Goal: Complete application form: Complete application form

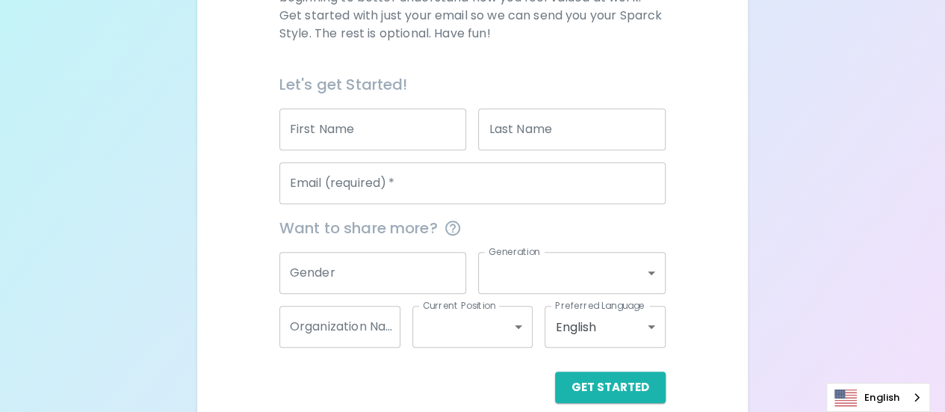
scroll to position [318, 0]
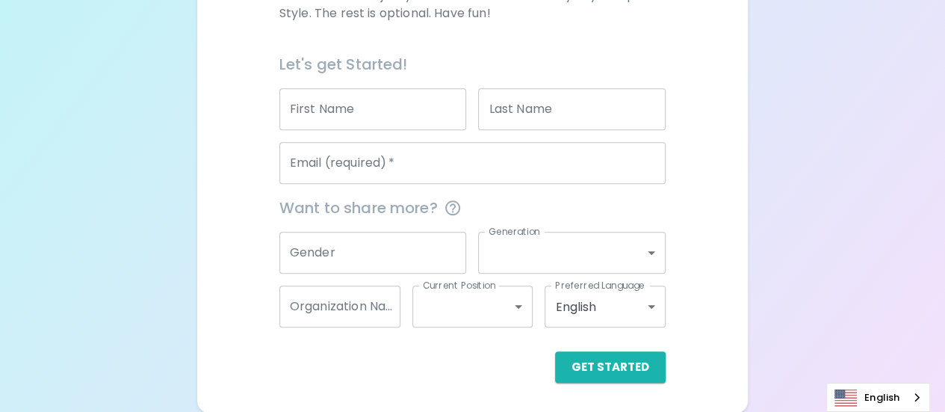
click at [393, 117] on input "First Name" at bounding box center [373, 109] width 188 height 42
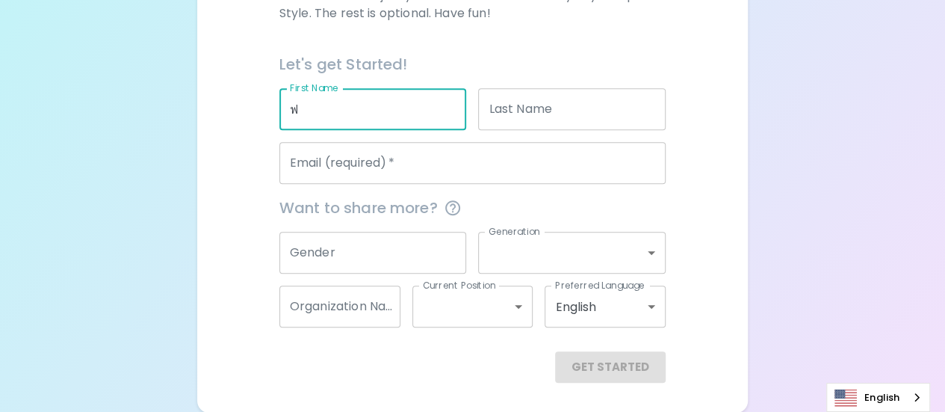
type input "ื"
type input "natnicha"
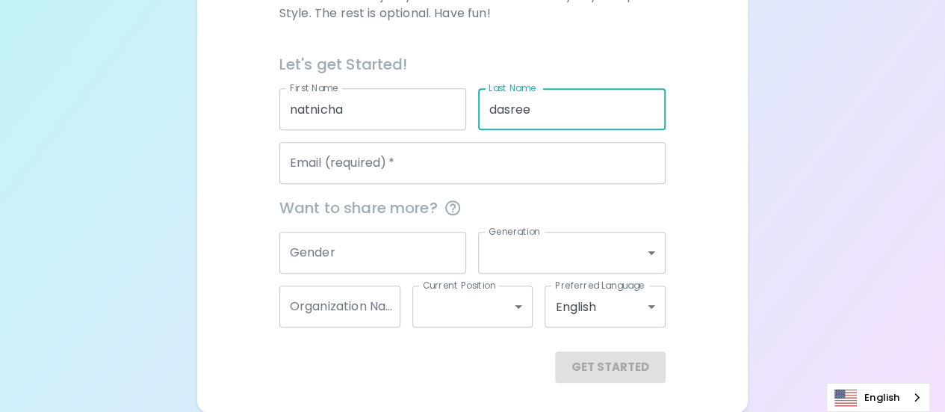
type input "dasree"
type input "q"
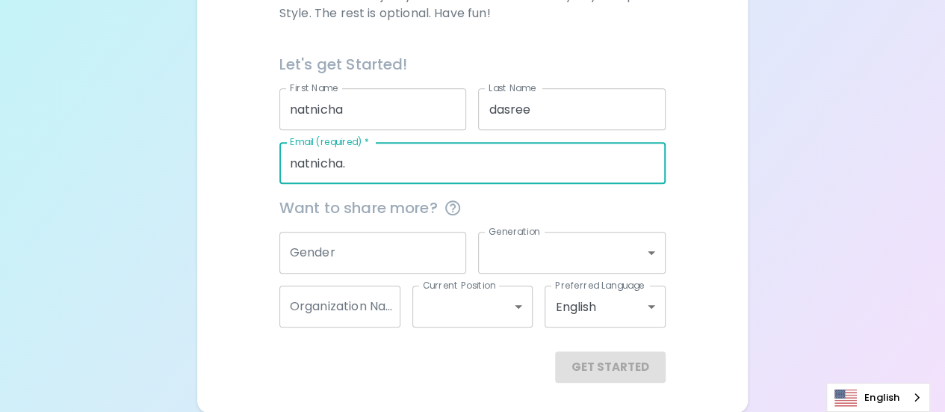
click at [442, 168] on input "natnicha." at bounding box center [472, 163] width 386 height 42
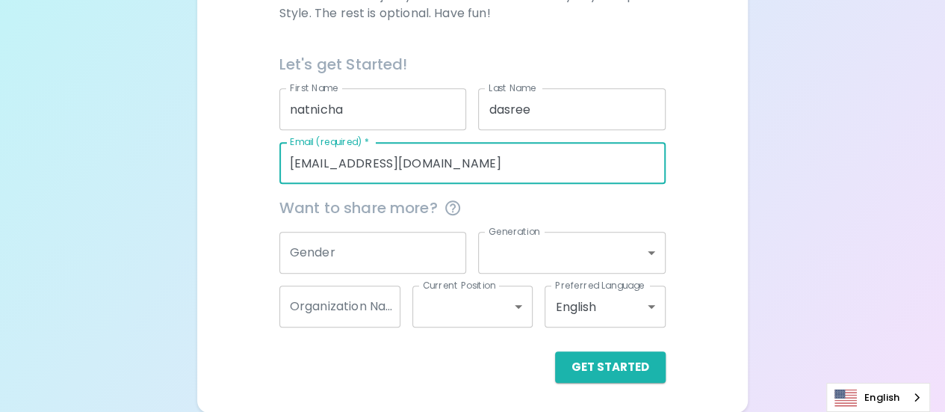
type input "[EMAIL_ADDRESS][DOMAIN_NAME]"
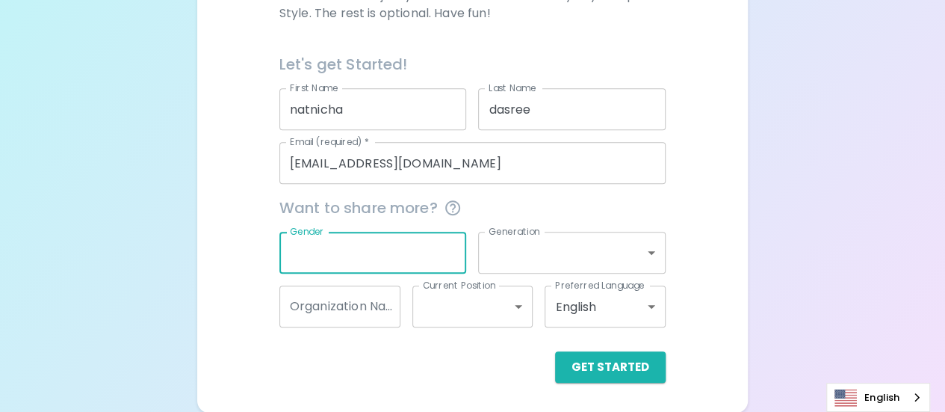
click at [399, 243] on input "Gender" at bounding box center [373, 253] width 188 height 42
type input "[DEMOGRAPHIC_DATA]"
click at [595, 261] on body "Sparck Appreciation Style Quiz We are so excited to work with you to uncover yo…" at bounding box center [472, 47] width 945 height 730
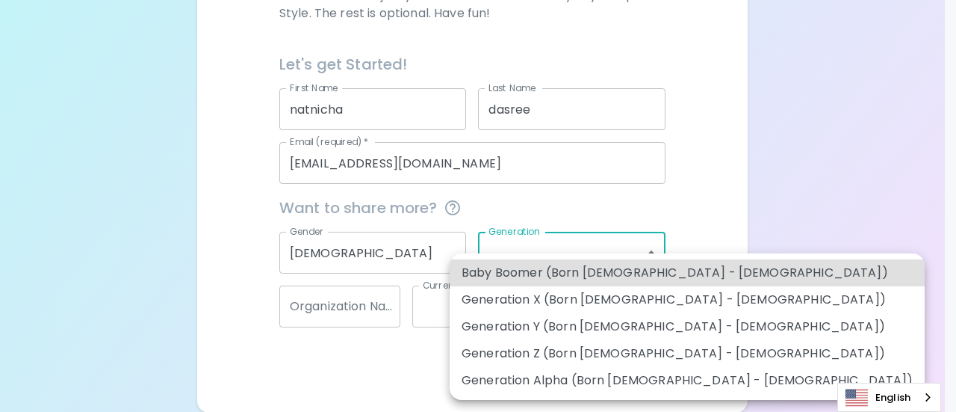
click at [631, 332] on li "Generation Y (Born [DEMOGRAPHIC_DATA] - [DEMOGRAPHIC_DATA])" at bounding box center [687, 326] width 475 height 27
type input "generation_y"
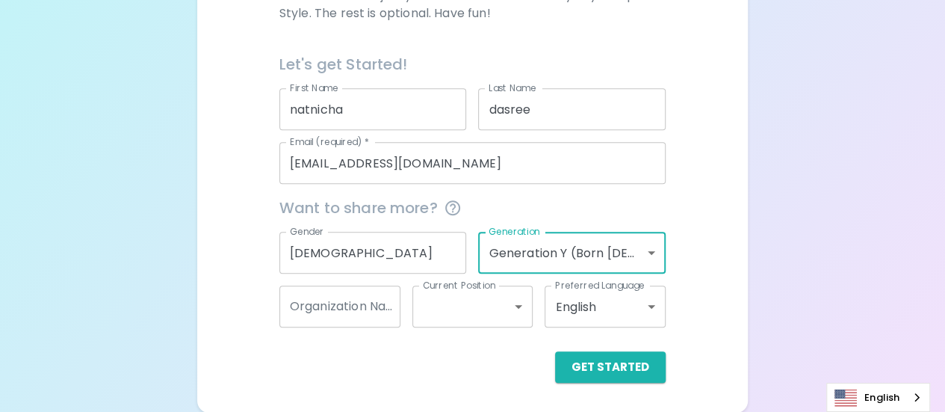
click at [387, 304] on input "Organization Name" at bounding box center [339, 306] width 121 height 42
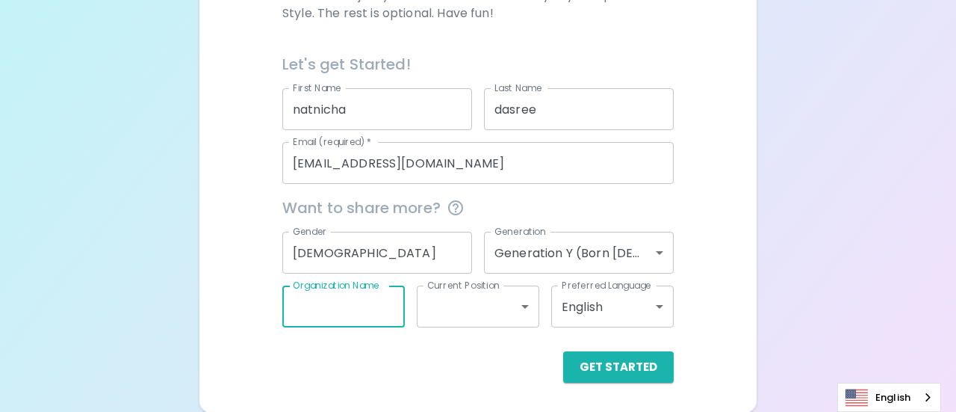
click at [507, 300] on body "Sparck Appreciation Style Quiz We are so excited to work with you to uncover yo…" at bounding box center [478, 47] width 956 height 730
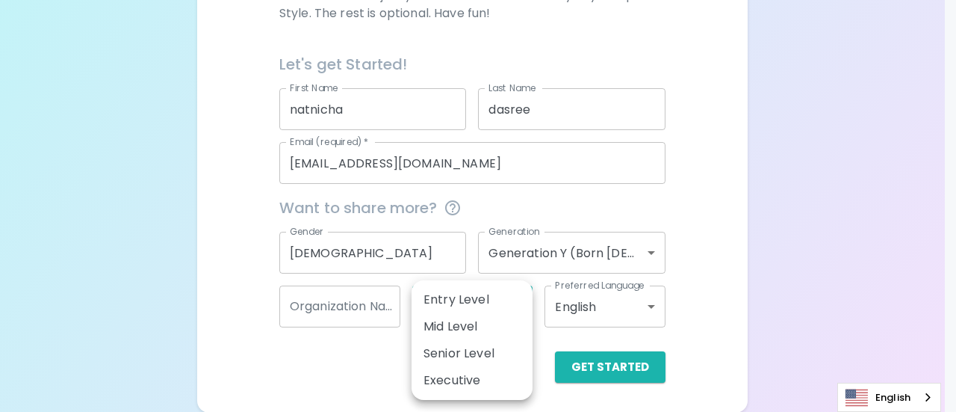
click at [335, 365] on div at bounding box center [478, 206] width 956 height 412
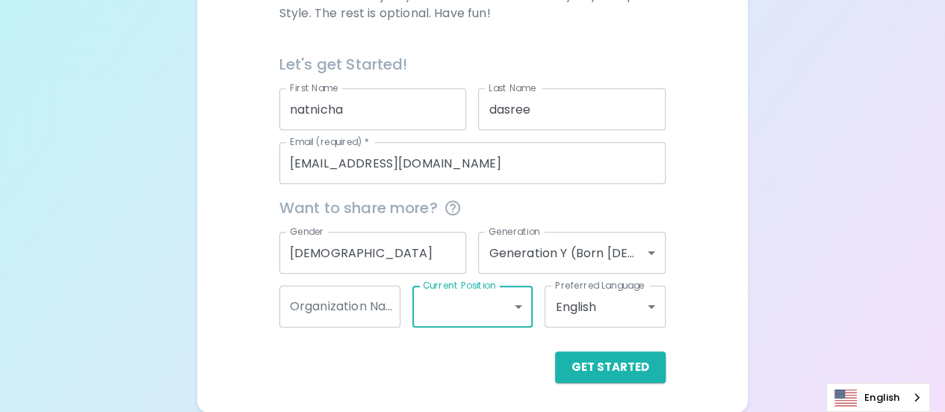
click at [344, 306] on input "Organization Name" at bounding box center [339, 306] width 121 height 42
click at [215, 299] on div "We are so excited to work with you to uncover your primary appreciation style i…" at bounding box center [472, 149] width 515 height 468
click at [361, 310] on input "Organization Name" at bounding box center [339, 306] width 121 height 42
click at [418, 360] on div "Get Started" at bounding box center [472, 366] width 386 height 31
click at [360, 298] on input "Organization Name" at bounding box center [339, 306] width 121 height 42
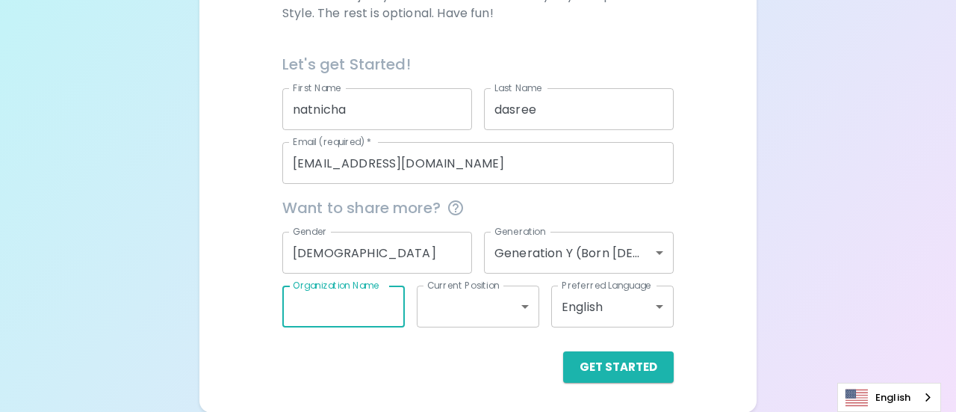
click at [446, 304] on body "Sparck Appreciation Style Quiz We are so excited to work with you to uncover yo…" at bounding box center [478, 47] width 956 height 730
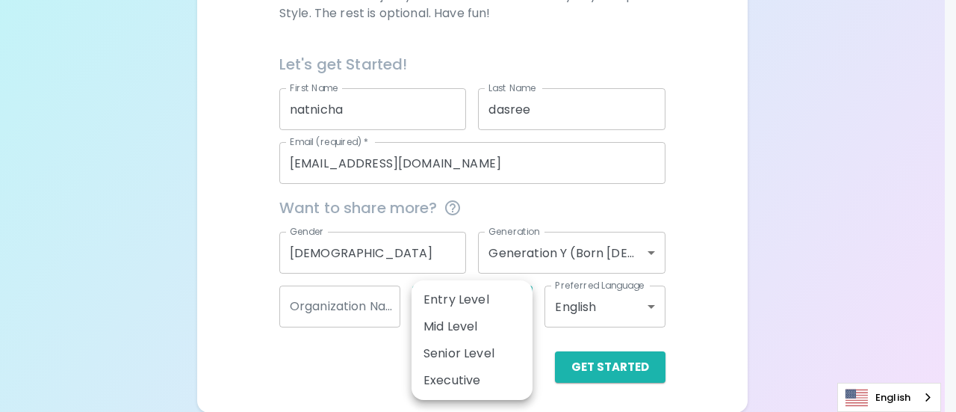
click at [248, 383] on div at bounding box center [478, 206] width 956 height 412
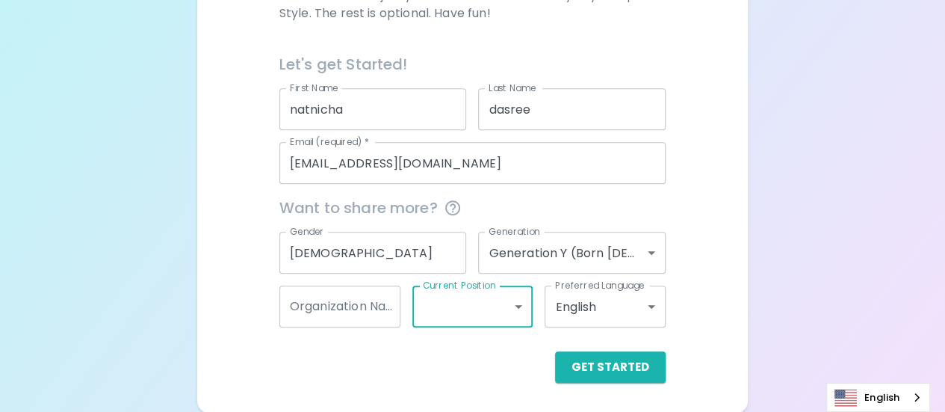
click at [334, 312] on input "Organization Name" at bounding box center [339, 306] width 121 height 42
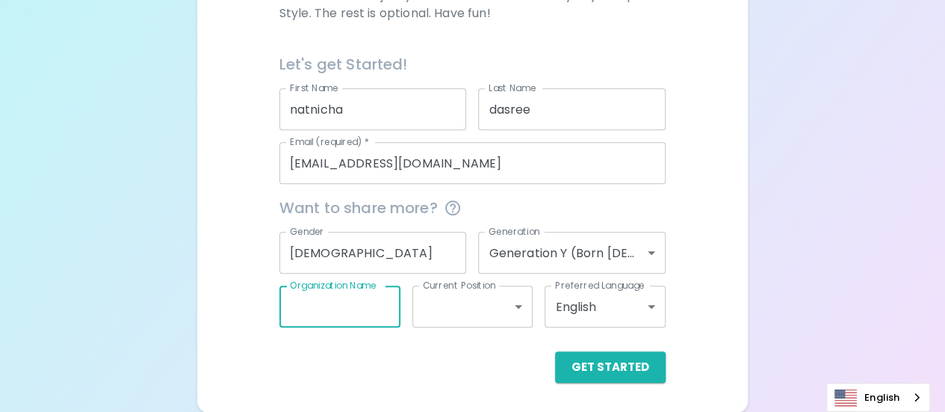
click at [740, 196] on div "Sparck Appreciation Style Quiz We are so excited to work with you to uncover yo…" at bounding box center [472, 62] width 551 height 700
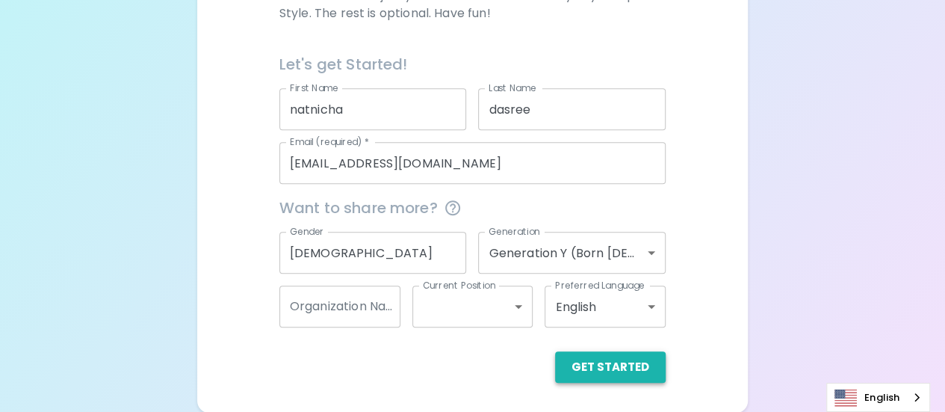
click at [596, 368] on button "Get Started" at bounding box center [610, 366] width 111 height 31
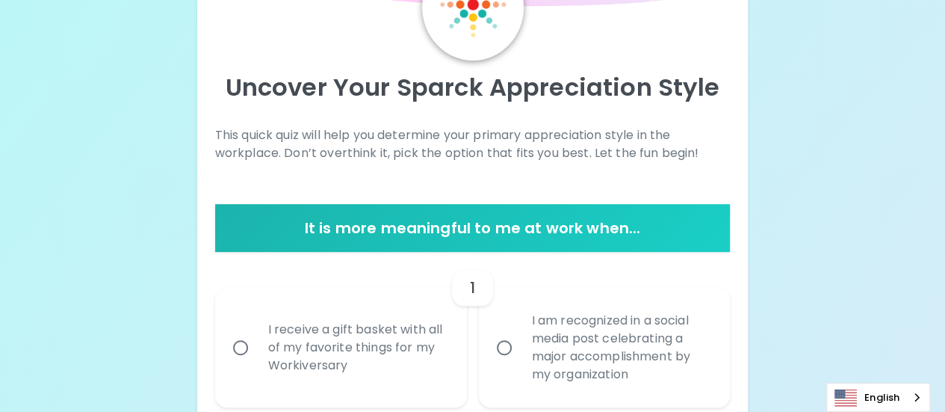
scroll to position [168, 0]
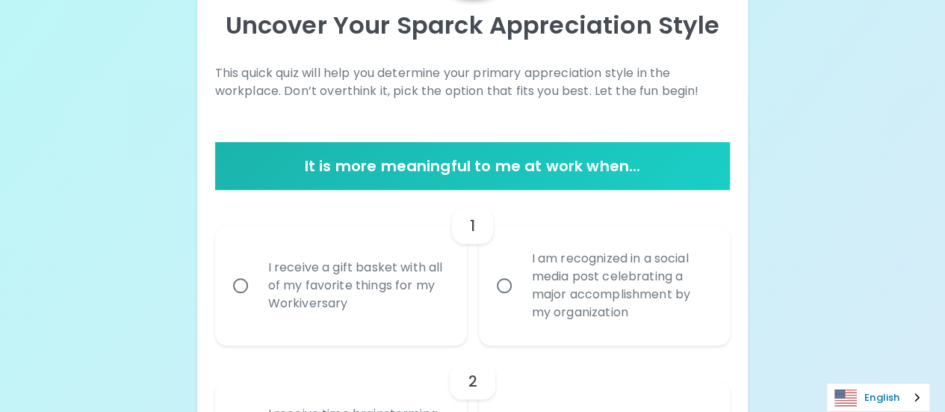
click at [891, 403] on link "English" at bounding box center [878, 397] width 102 height 28
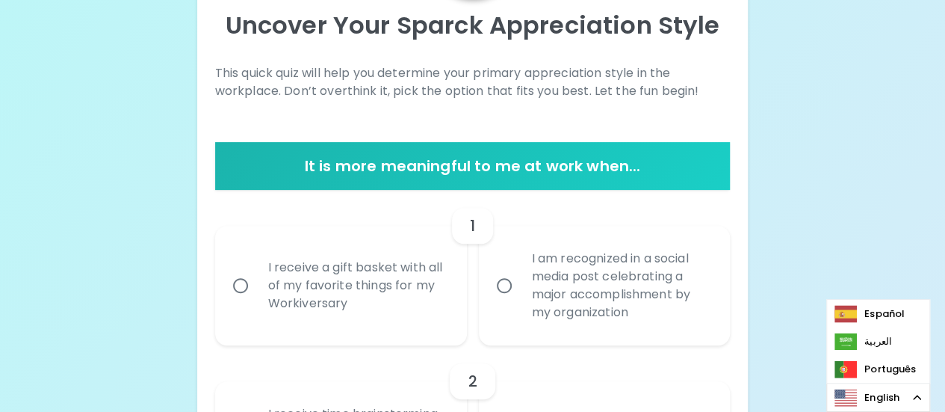
click at [882, 395] on link "English" at bounding box center [878, 397] width 102 height 28
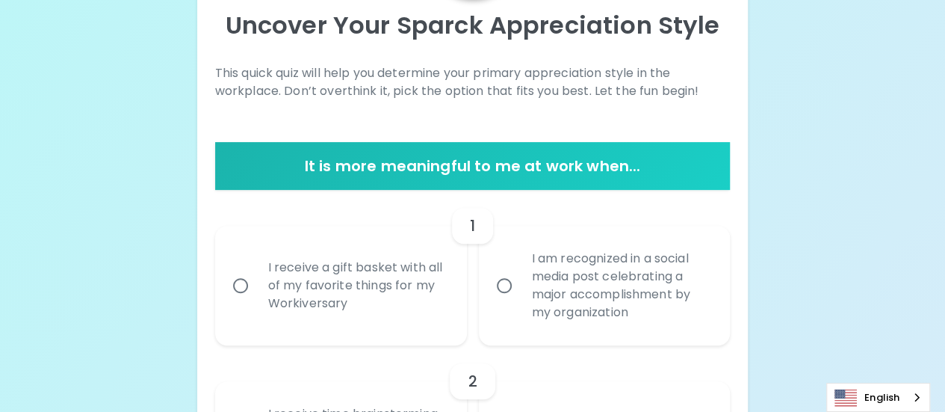
click at [322, 308] on div "I receive a gift basket with all of my favorite things for my Workiversary" at bounding box center [357, 286] width 202 height 90
click at [256, 301] on input "I receive a gift basket with all of my favorite things for my Workiversary" at bounding box center [240, 285] width 31 height 31
radio input "true"
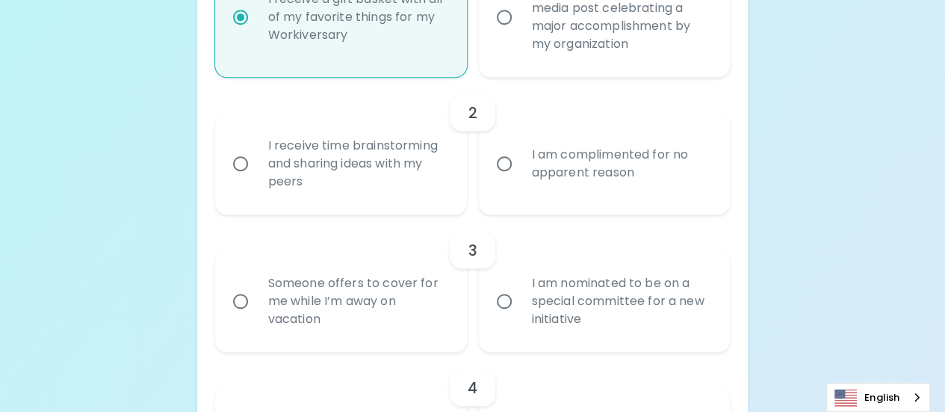
scroll to position [511, 0]
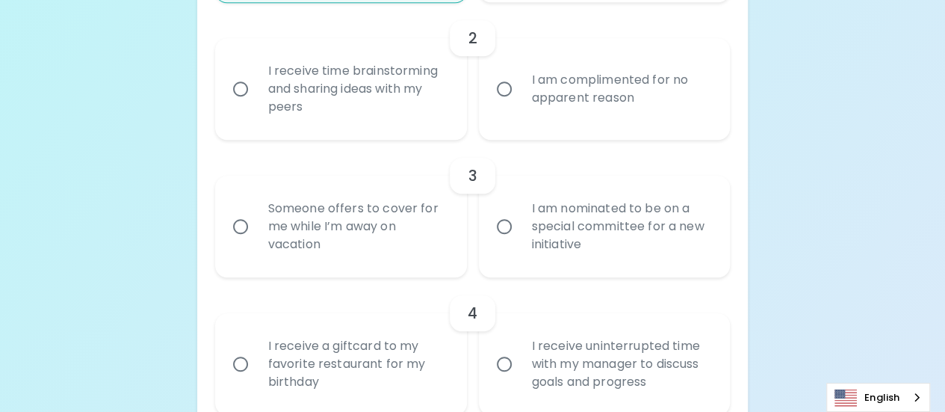
click at [366, 104] on div "I receive time brainstorming and sharing ideas with my peers" at bounding box center [357, 89] width 202 height 90
click at [256, 104] on input "I receive time brainstorming and sharing ideas with my peers" at bounding box center [240, 88] width 31 height 31
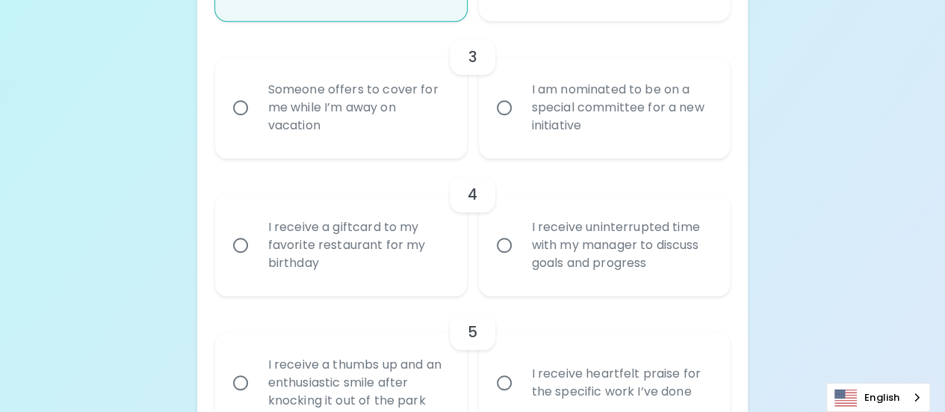
scroll to position [631, 0]
radio input "true"
click at [369, 135] on div "Someone offers to cover for me while I’m away on vacation" at bounding box center [357, 107] width 202 height 90
click at [256, 123] on input "Someone offers to cover for me while I’m away on vacation" at bounding box center [240, 106] width 31 height 31
radio input "false"
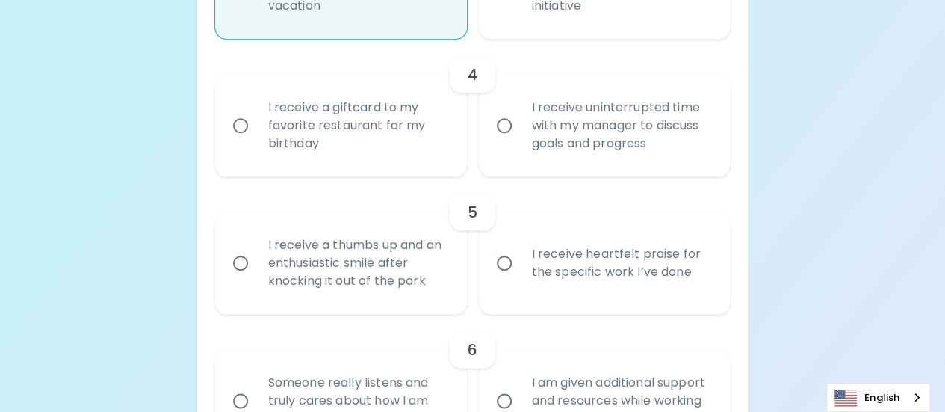
scroll to position [750, 0]
radio input "true"
click at [374, 150] on div "I receive a giftcard to my favorite restaurant for my birthday" at bounding box center [357, 125] width 202 height 90
click at [256, 140] on input "I receive a giftcard to my favorite restaurant for my birthday" at bounding box center [240, 124] width 31 height 31
radio input "false"
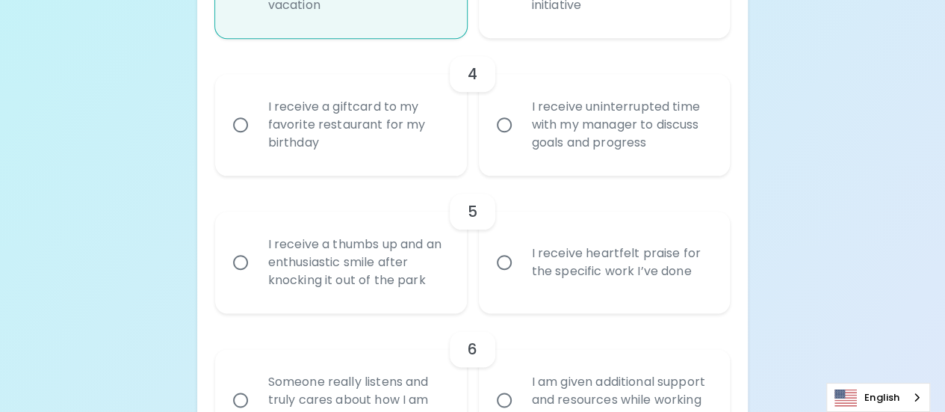
radio input "false"
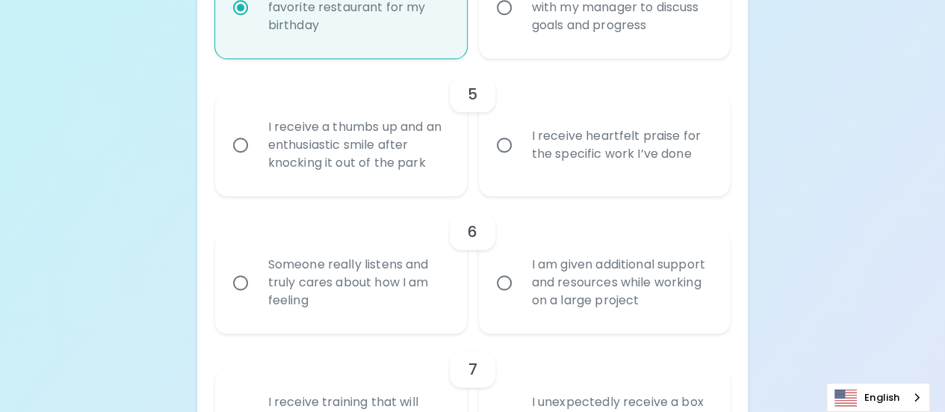
scroll to position [870, 0]
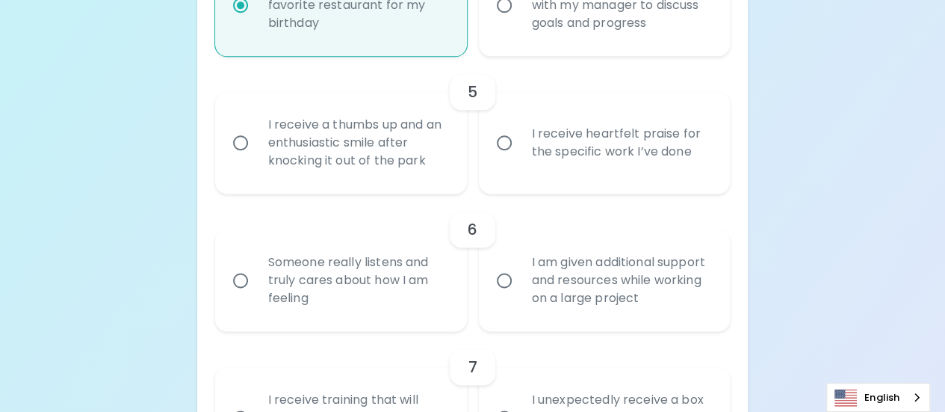
radio input "true"
click at [690, 155] on div "I receive heartfelt praise for the specific work I’ve done" at bounding box center [621, 143] width 202 height 72
click at [520, 155] on input "I receive heartfelt praise for the specific work I’ve done" at bounding box center [504, 142] width 31 height 31
radio input "false"
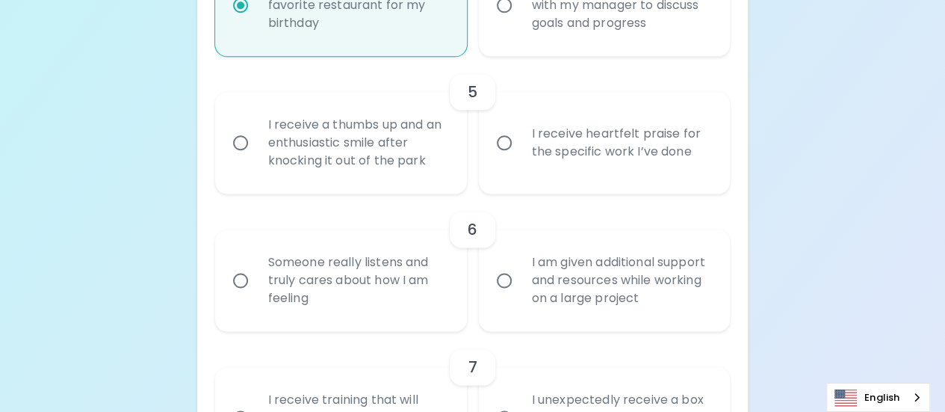
radio input "false"
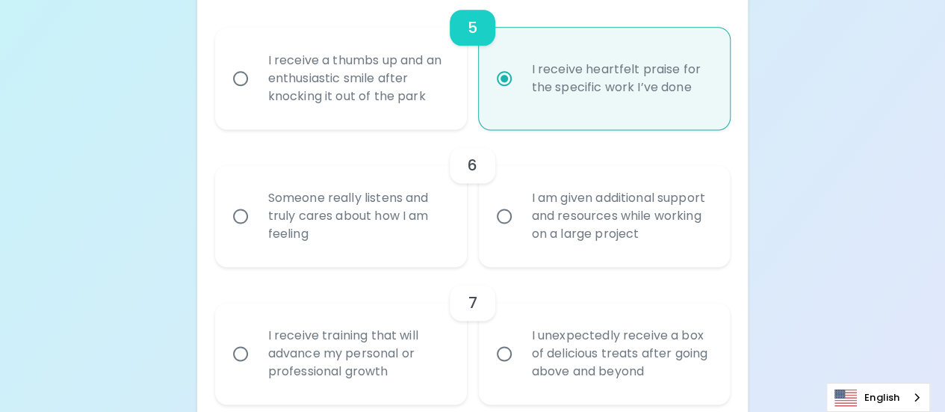
scroll to position [914, 0]
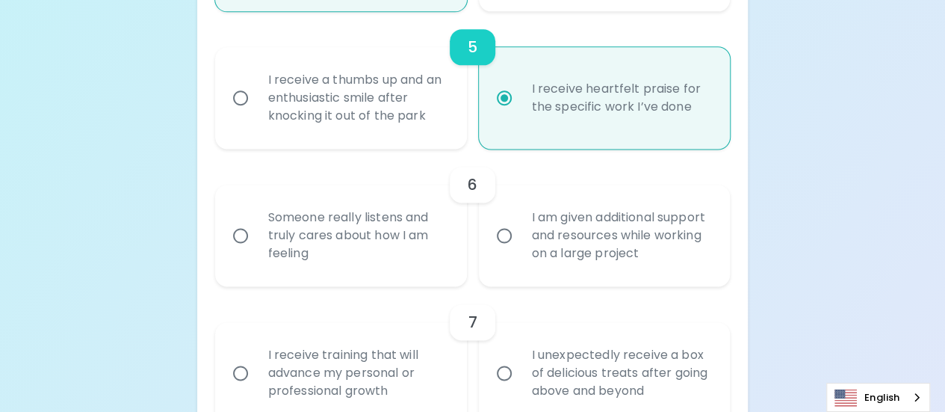
radio input "true"
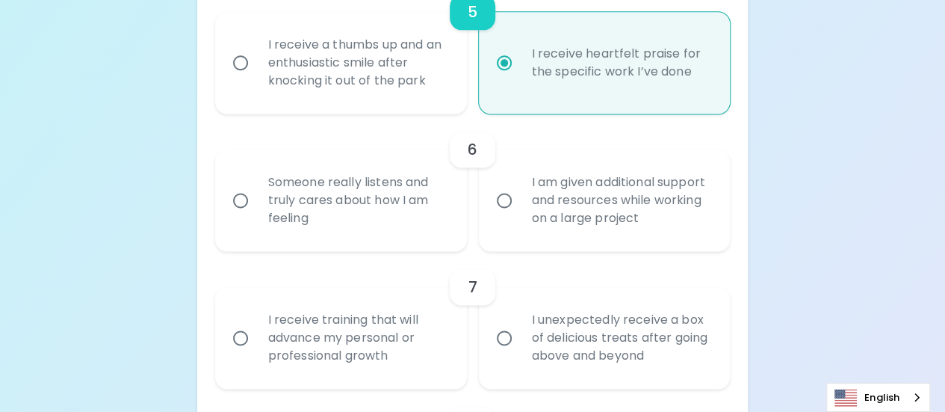
scroll to position [943, 0]
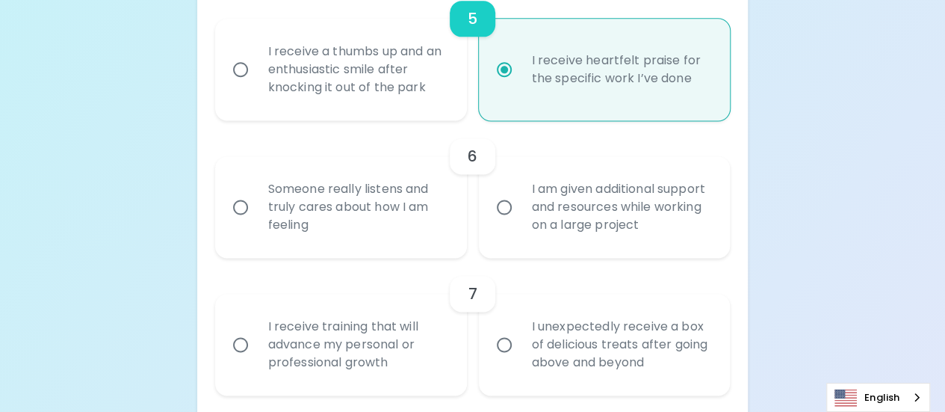
click at [396, 196] on div "Someone really listens and truly cares about how I am feeling" at bounding box center [357, 207] width 202 height 90
click at [256, 196] on input "Someone really listens and truly cares about how I am feeling" at bounding box center [240, 206] width 31 height 31
radio input "false"
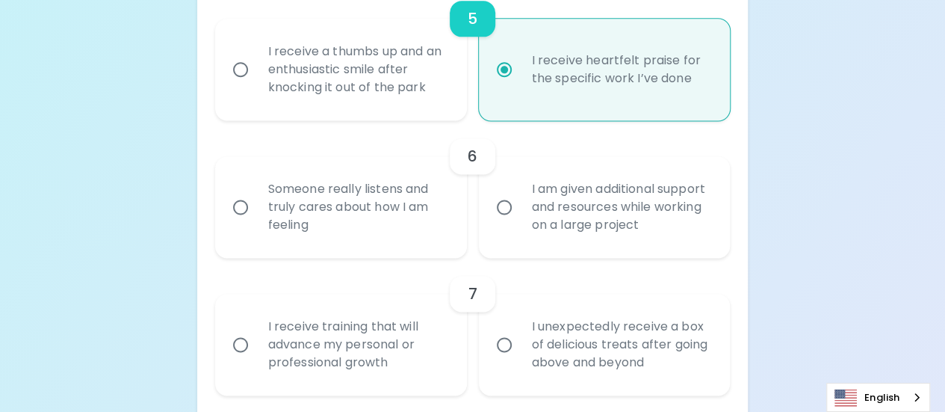
radio input "false"
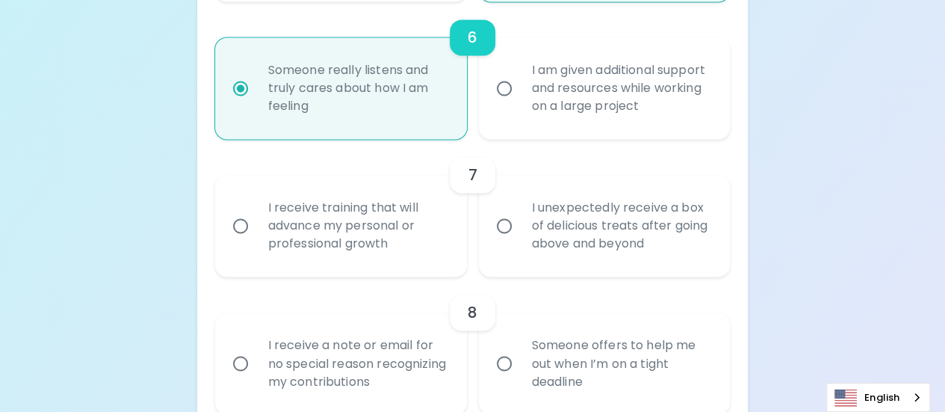
scroll to position [1062, 0]
radio input "true"
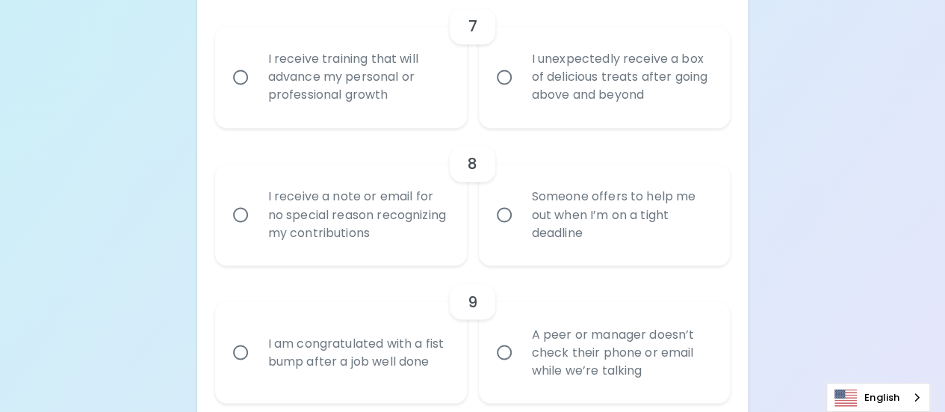
scroll to position [1204, 0]
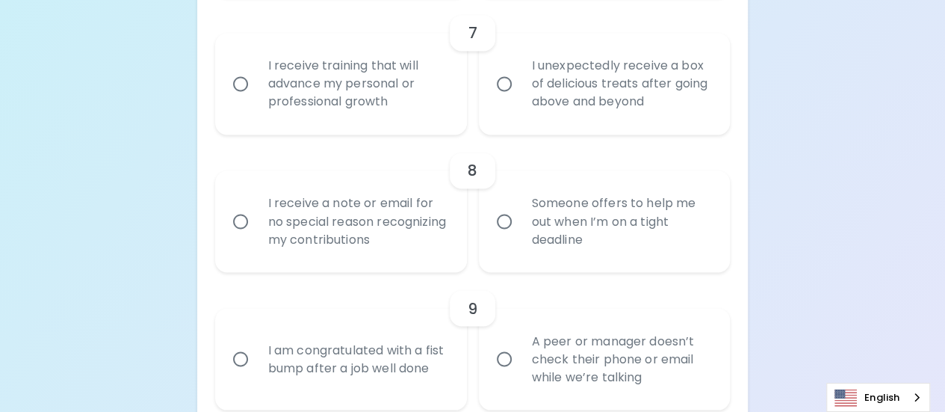
click at [571, 90] on div "I unexpectedly receive a box of delicious treats after going above and beyond" at bounding box center [621, 84] width 202 height 90
click at [520, 90] on input "I unexpectedly receive a box of delicious treats after going above and beyond" at bounding box center [504, 83] width 31 height 31
radio input "false"
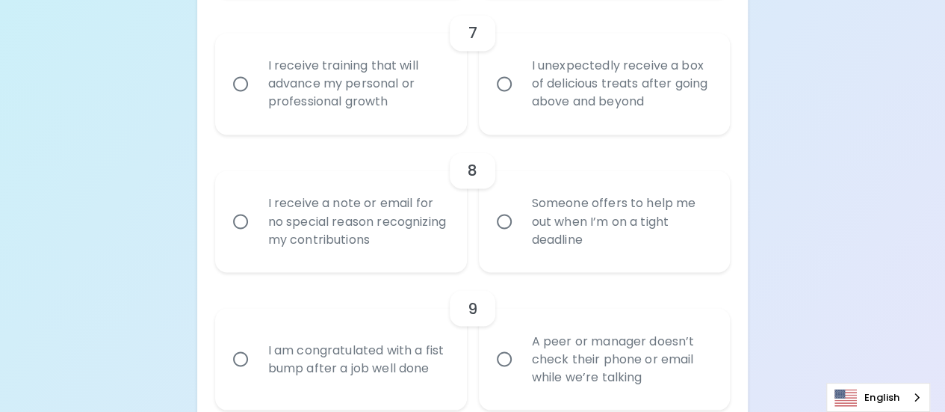
radio input "false"
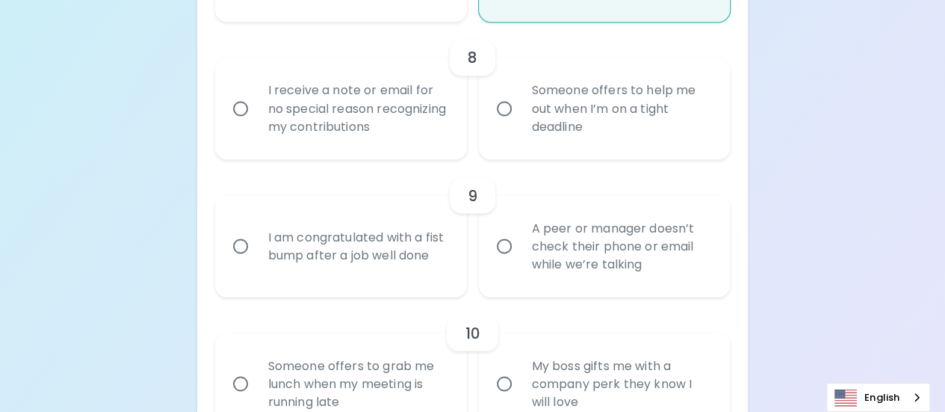
scroll to position [1323, 0]
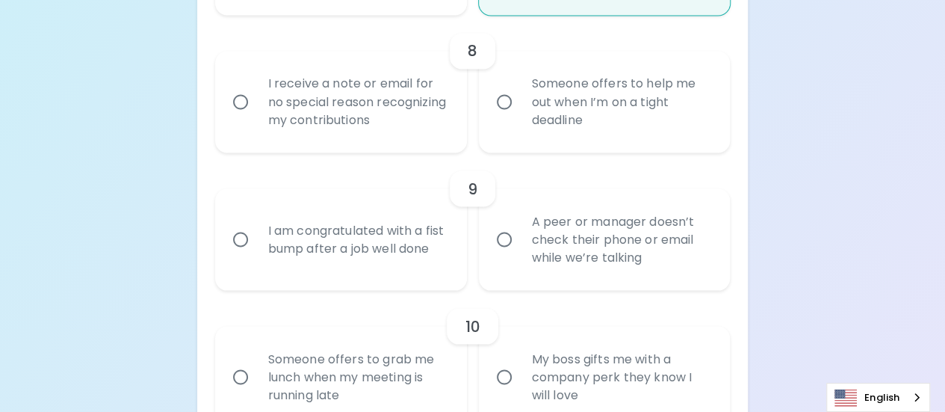
radio input "true"
click at [581, 95] on div "Someone offers to help me out when I’m on a tight deadline" at bounding box center [621, 102] width 202 height 90
click at [520, 95] on input "Someone offers to help me out when I’m on a tight deadline" at bounding box center [504, 101] width 31 height 31
radio input "false"
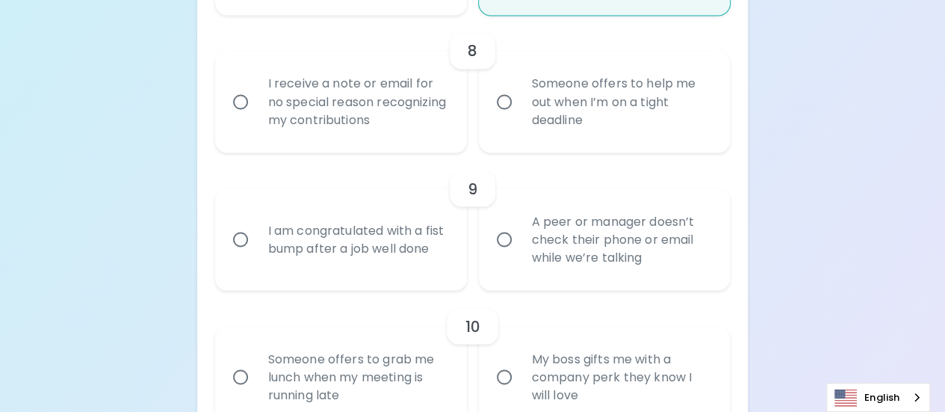
radio input "false"
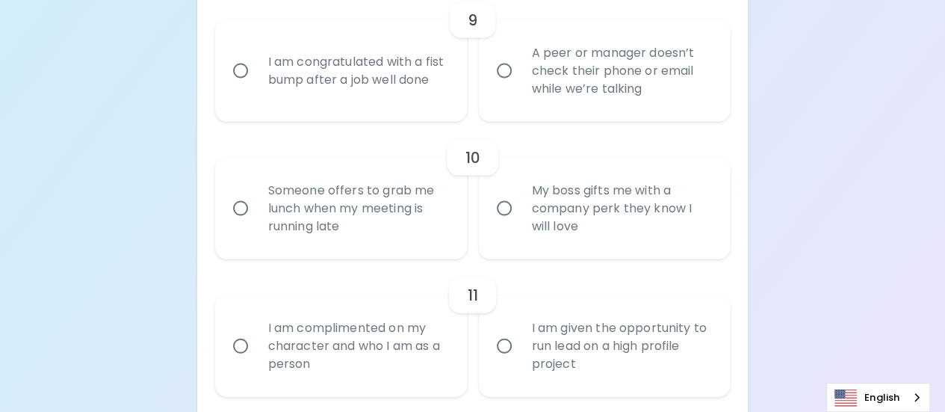
scroll to position [1487, 0]
radio input "true"
click at [664, 91] on div "A peer or manager doesn’t check their phone or email while we’re talking" at bounding box center [621, 75] width 202 height 90
click at [520, 90] on input "A peer or manager doesn’t check their phone or email while we’re talking" at bounding box center [504, 74] width 31 height 31
radio input "false"
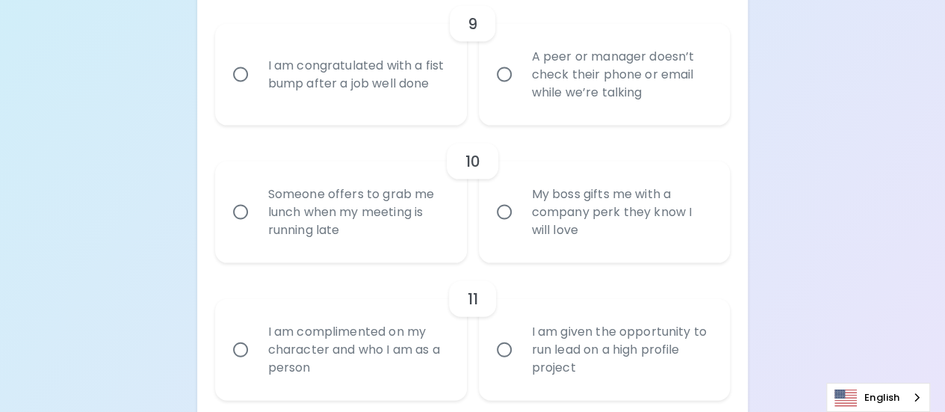
radio input "false"
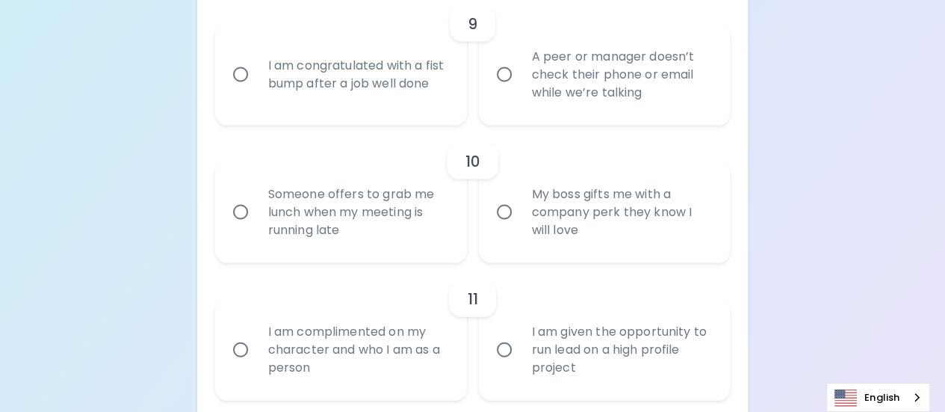
radio input "false"
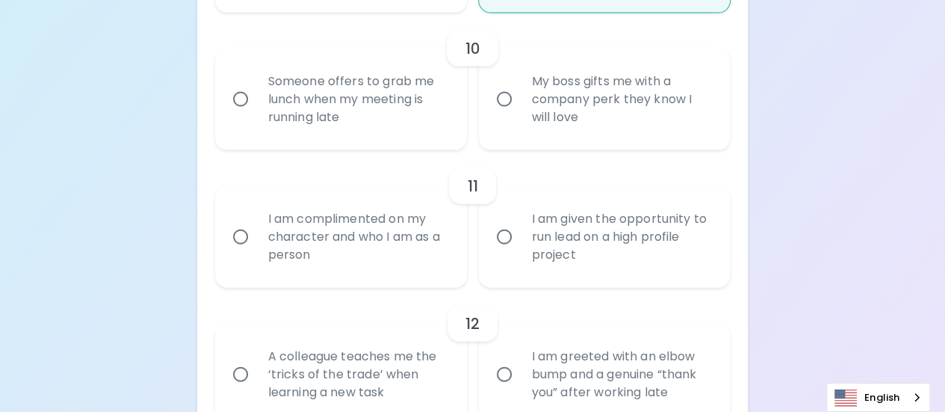
scroll to position [1607, 0]
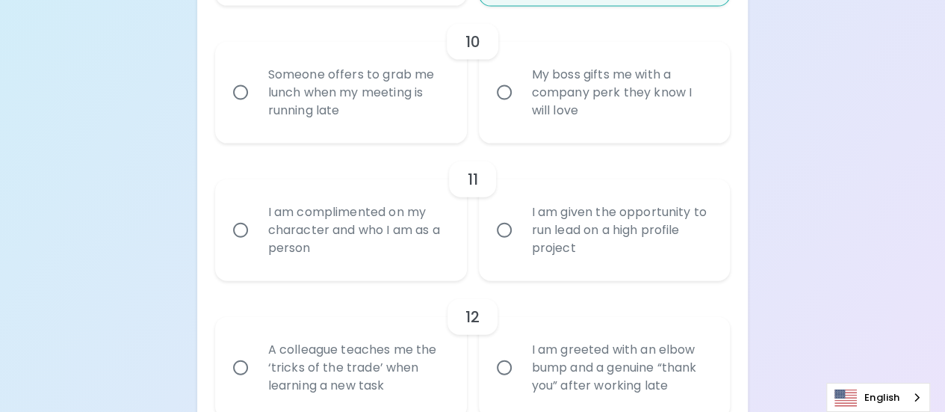
radio input "true"
click at [610, 85] on div "My boss gifts me with a company perk they know I will love" at bounding box center [621, 93] width 202 height 90
click at [520, 85] on input "My boss gifts me with a company perk they know I will love" at bounding box center [504, 92] width 31 height 31
radio input "false"
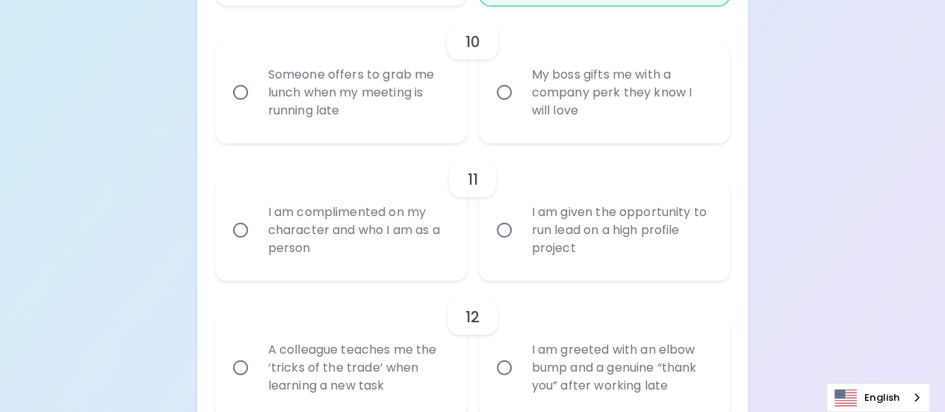
radio input "false"
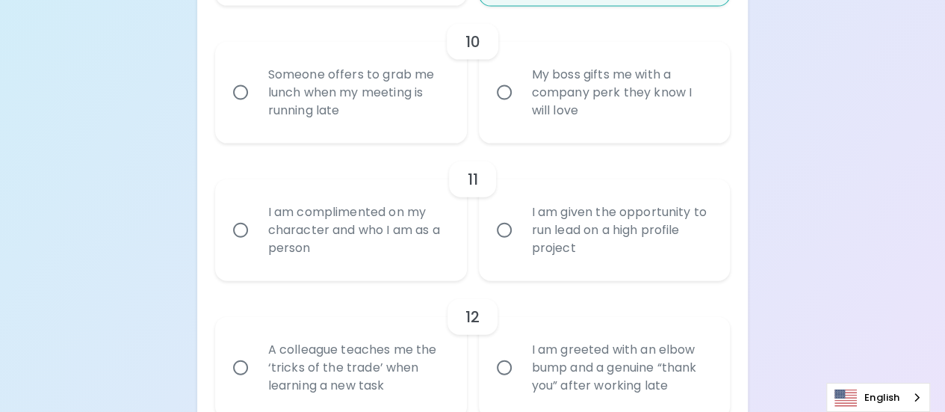
radio input "false"
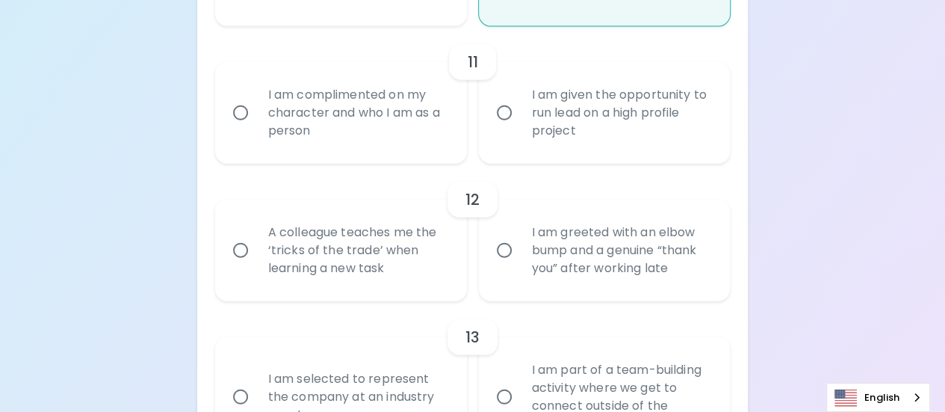
scroll to position [1727, 0]
radio input "true"
click at [574, 142] on div "I am given the opportunity to run lead on a high profile project" at bounding box center [621, 111] width 202 height 90
click at [520, 126] on input "I am given the opportunity to run lead on a high profile project" at bounding box center [504, 110] width 31 height 31
radio input "false"
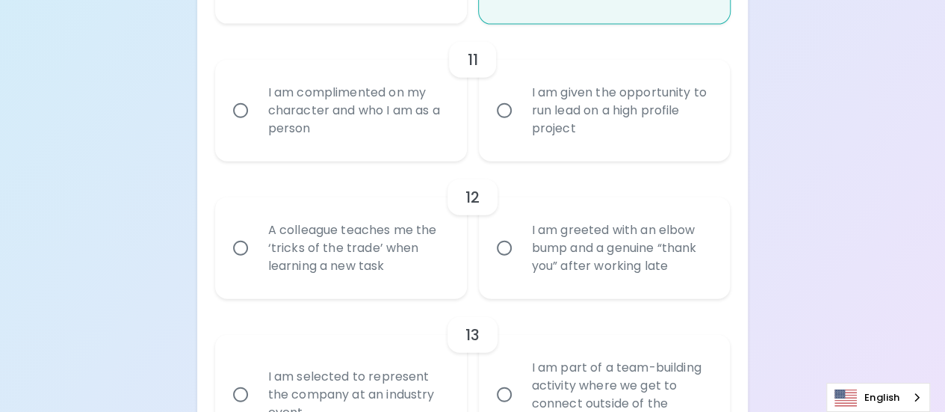
radio input "false"
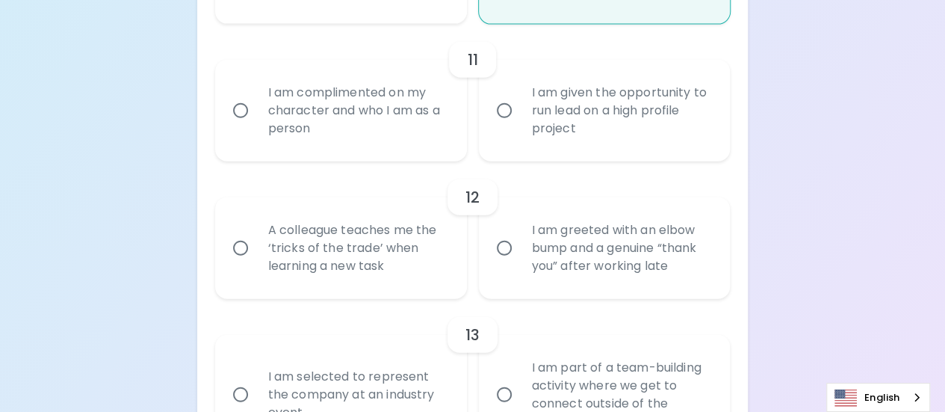
radio input "false"
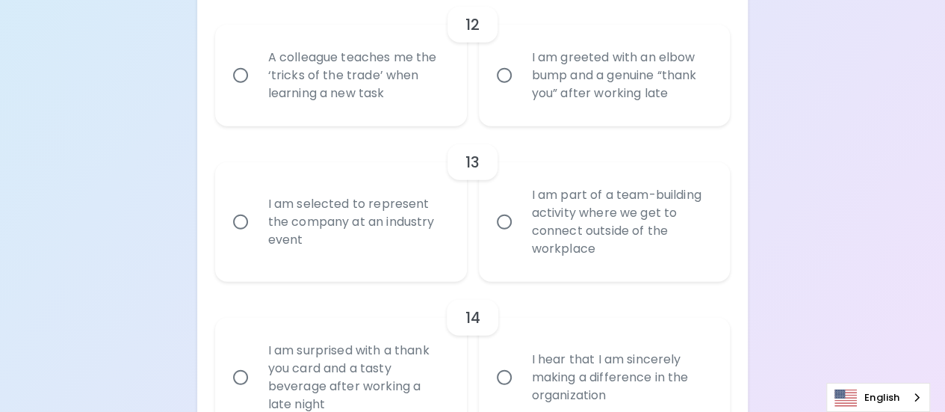
scroll to position [1921, 0]
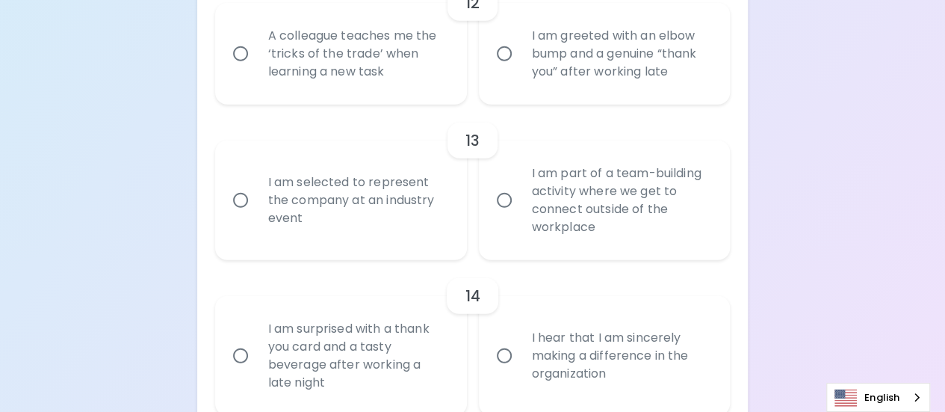
radio input "true"
click at [369, 78] on div "A colleague teaches me the ‘tricks of the trade’ when learning a new task" at bounding box center [357, 54] width 202 height 90
click at [256, 69] on input "A colleague teaches me the ‘tricks of the trade’ when learning a new task" at bounding box center [240, 53] width 31 height 31
radio input "false"
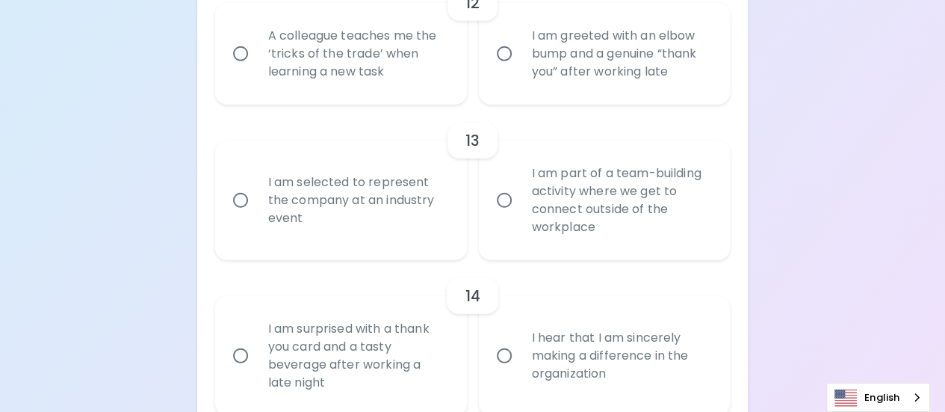
radio input "false"
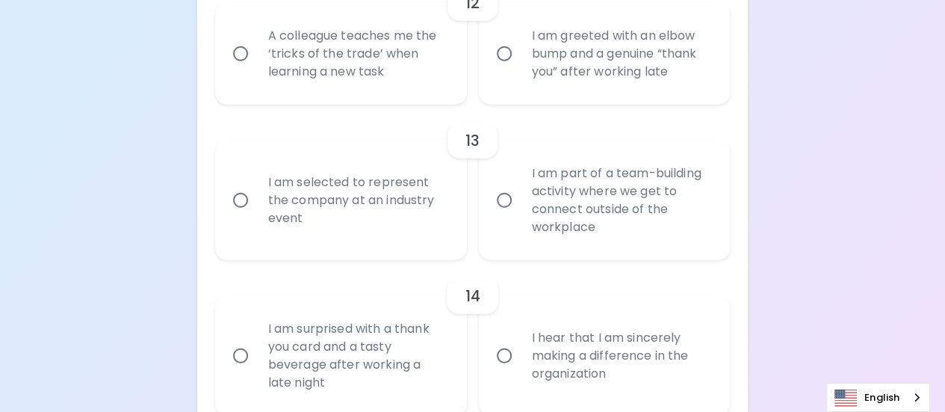
radio input "false"
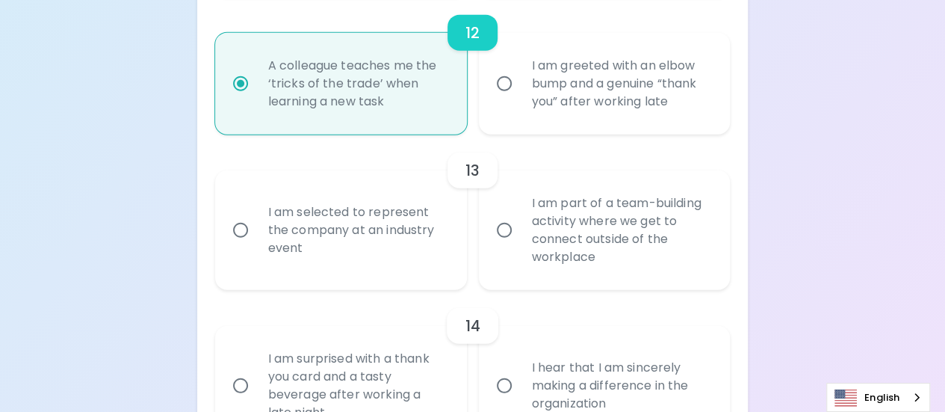
scroll to position [1966, 0]
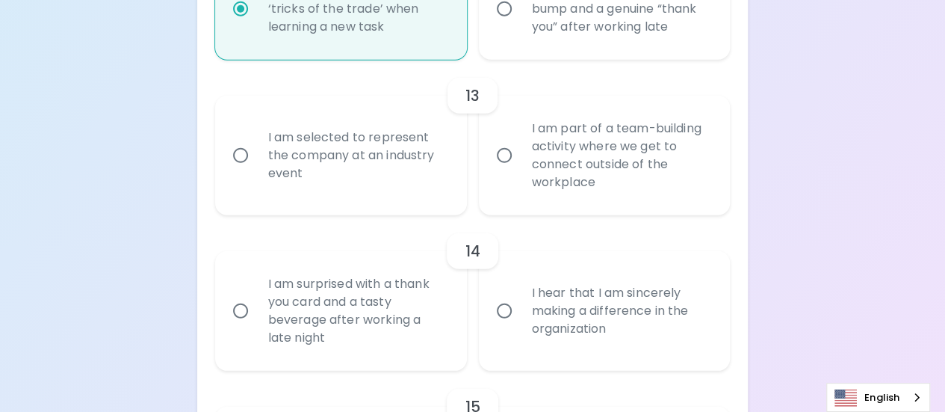
radio input "true"
click at [563, 129] on div "I am part of a team-building activity where we get to connect outside of the wo…" at bounding box center [621, 156] width 202 height 108
click at [520, 140] on input "I am part of a team-building activity where we get to connect outside of the wo…" at bounding box center [504, 155] width 31 height 31
radio input "false"
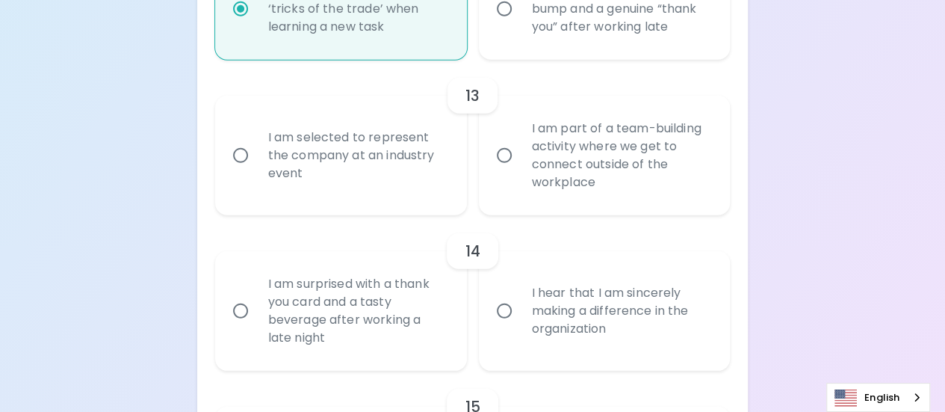
radio input "false"
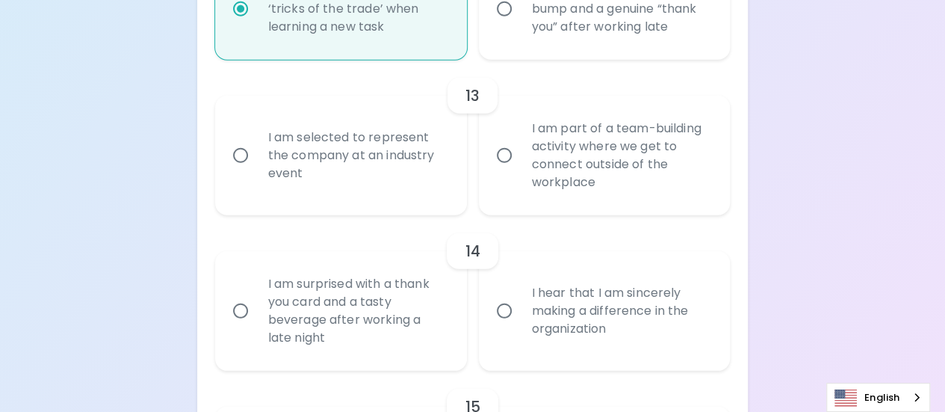
radio input "false"
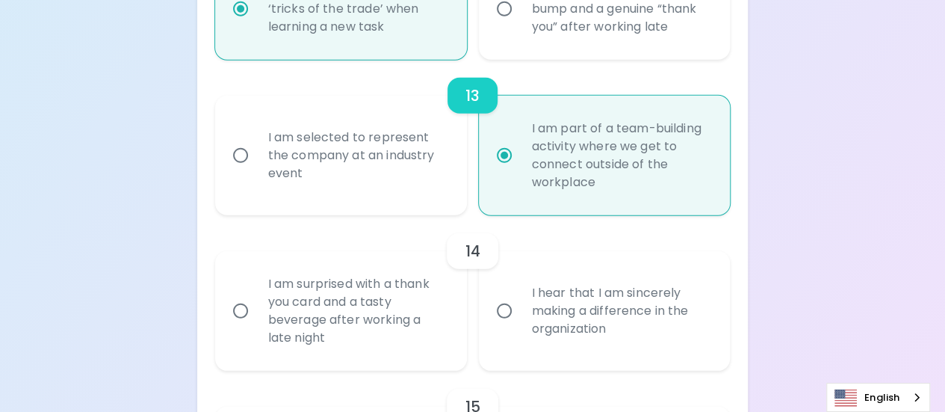
scroll to position [2085, 0]
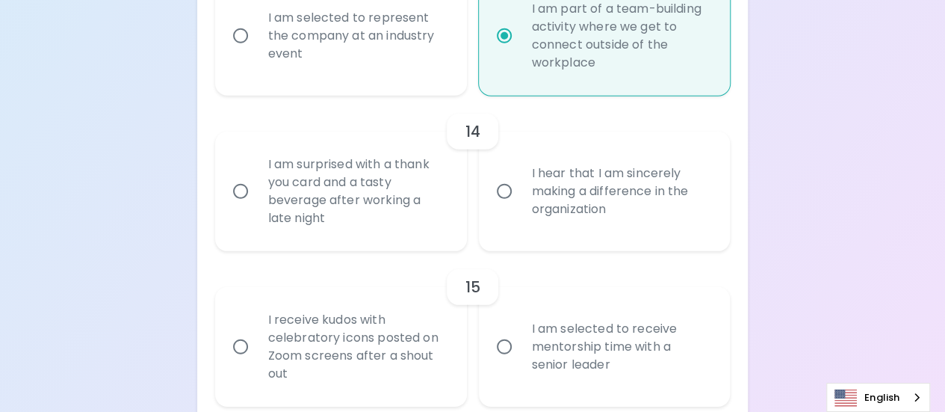
radio input "true"
click at [630, 195] on div "I hear that I am sincerely making a difference in the organization" at bounding box center [621, 191] width 202 height 90
click at [520, 195] on input "I hear that I am sincerely making a difference in the organization" at bounding box center [504, 191] width 31 height 31
radio input "false"
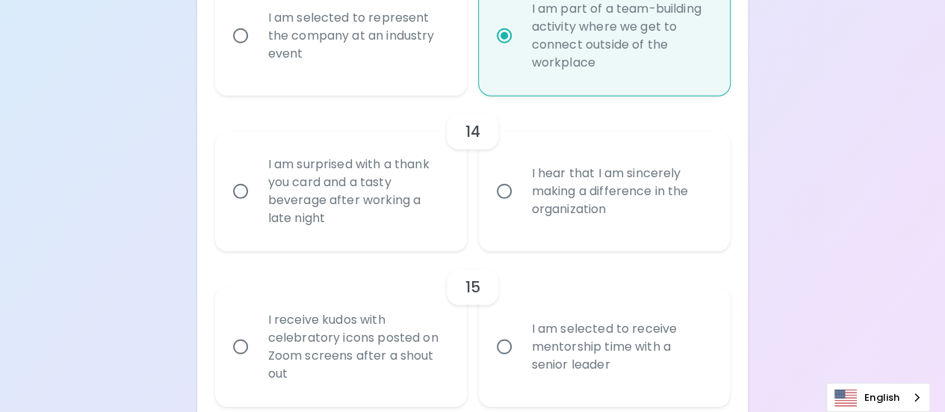
radio input "false"
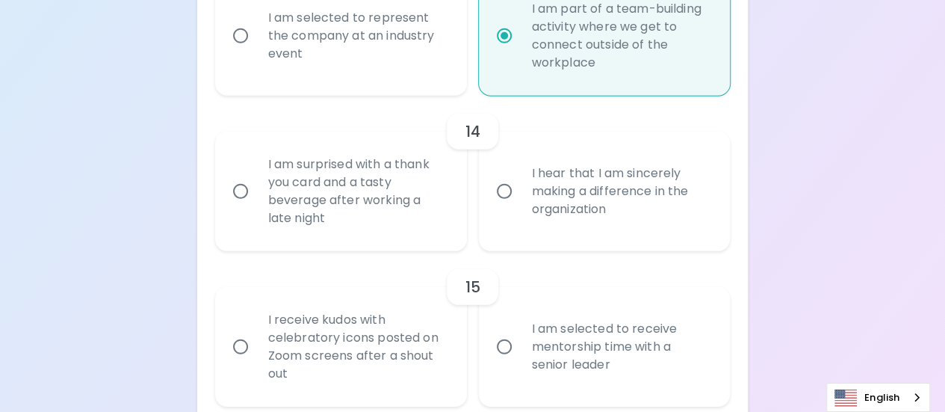
radio input "false"
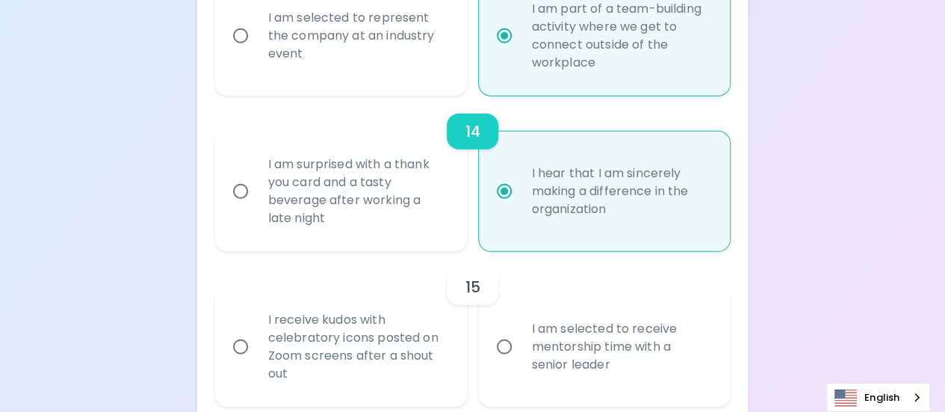
scroll to position [2152, 0]
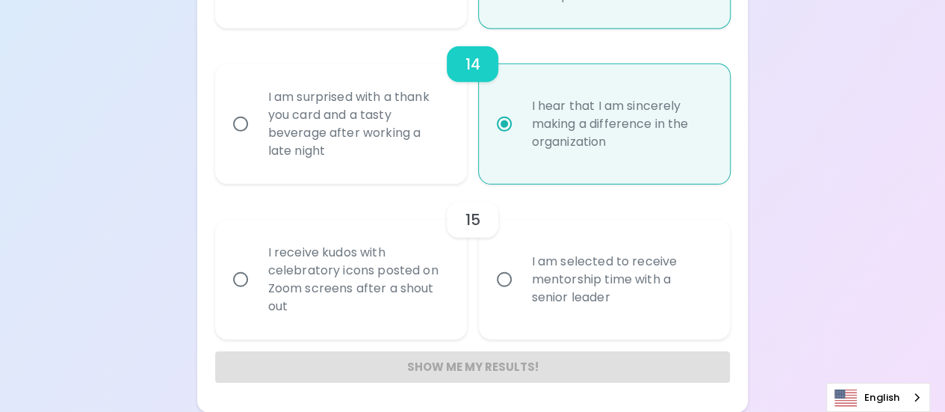
radio input "true"
click at [361, 313] on div "I receive kudos with celebratory icons posted on Zoom screens after a shout out" at bounding box center [357, 280] width 202 height 108
click at [256, 295] on input "I receive kudos with celebratory icons posted on Zoom screens after a shout out" at bounding box center [240, 279] width 31 height 31
radio input "false"
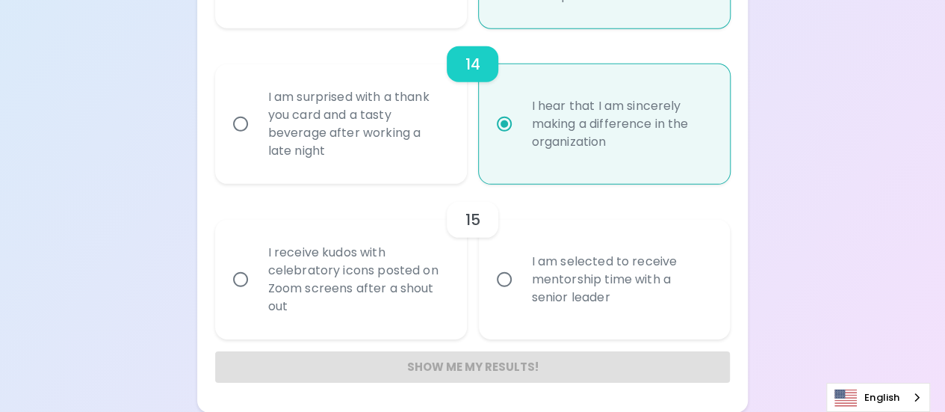
radio input "false"
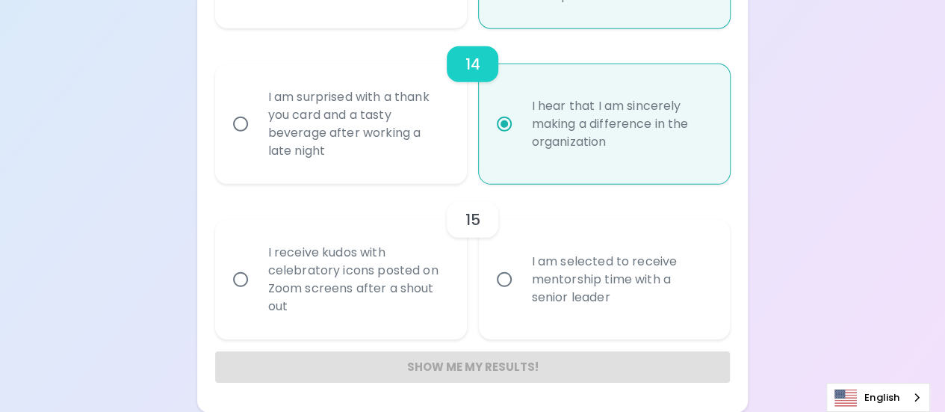
radio input "false"
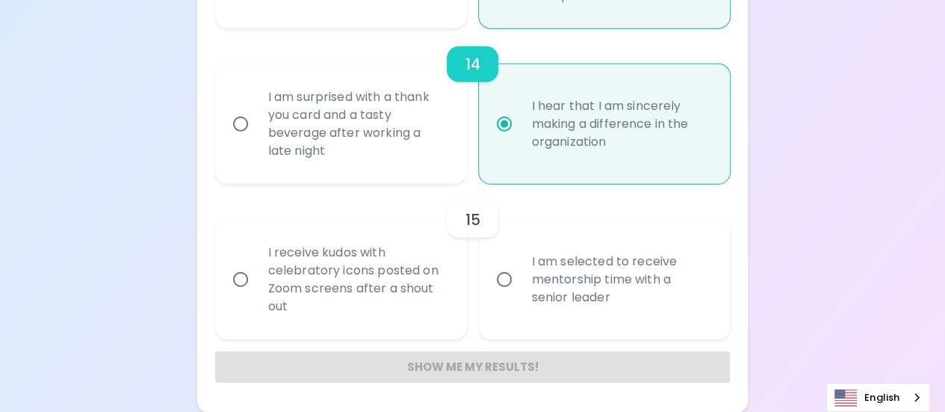
radio input "false"
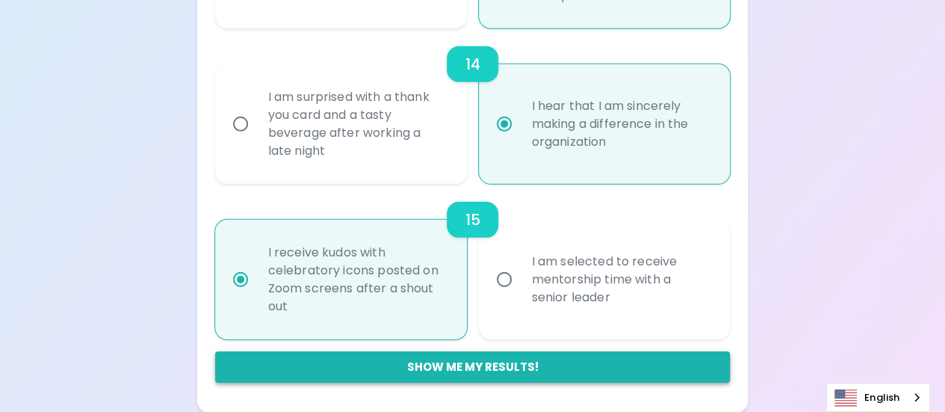
radio input "true"
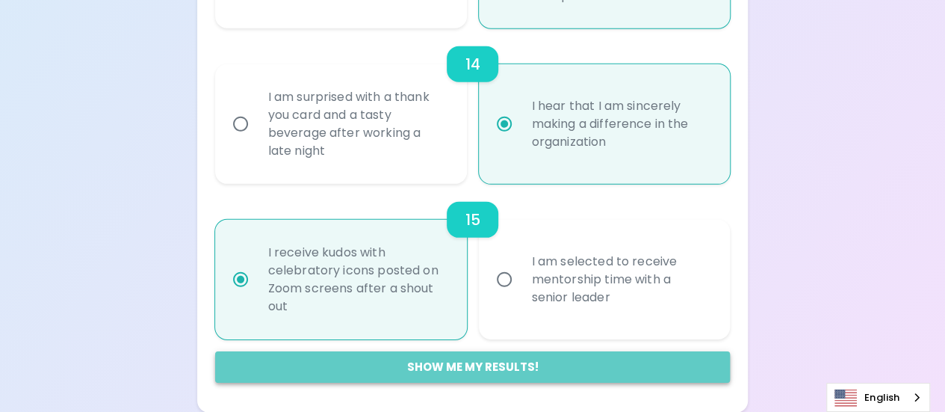
click at [459, 375] on button "Show me my results!" at bounding box center [472, 366] width 515 height 31
radio input "false"
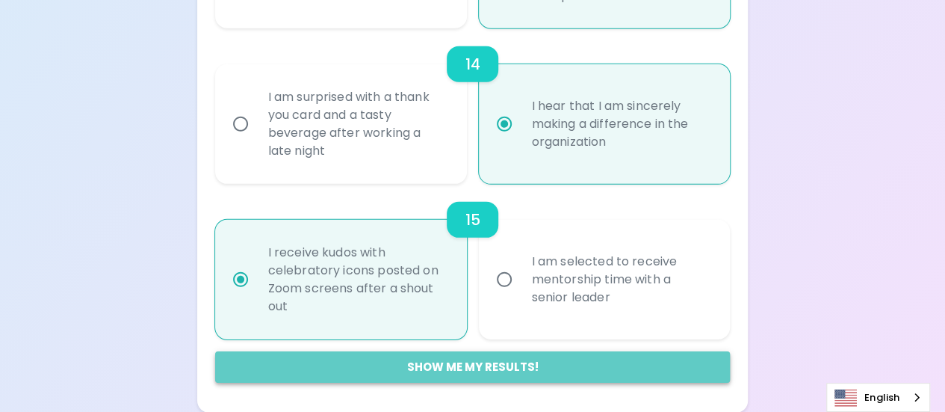
radio input "false"
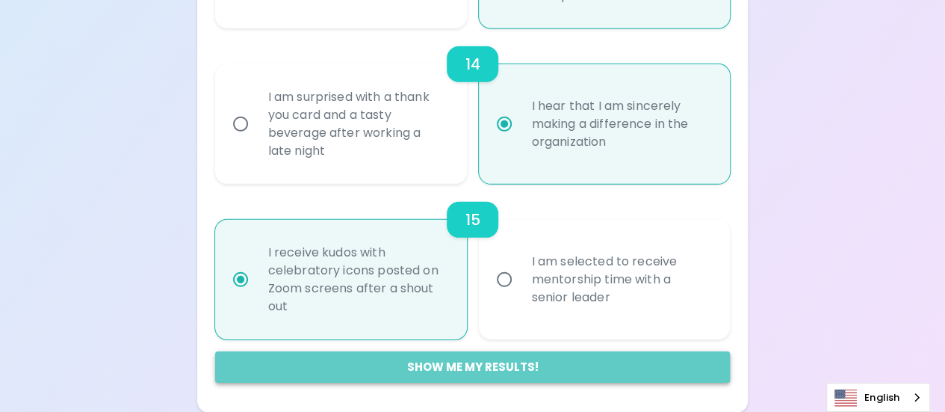
radio input "false"
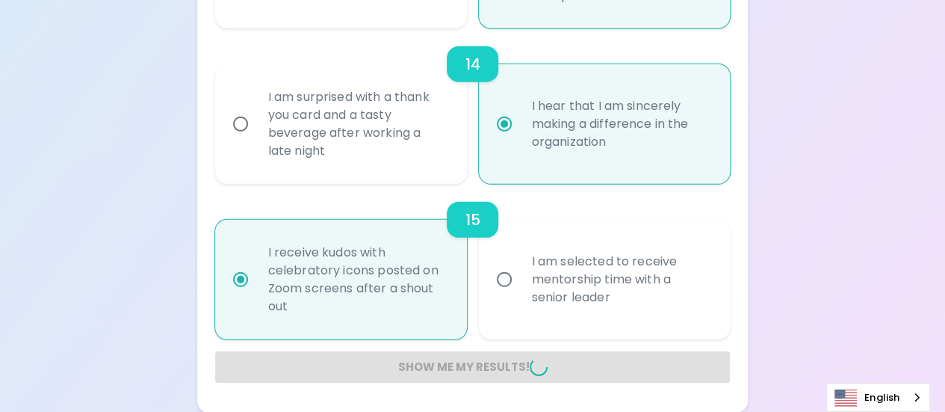
radio input "false"
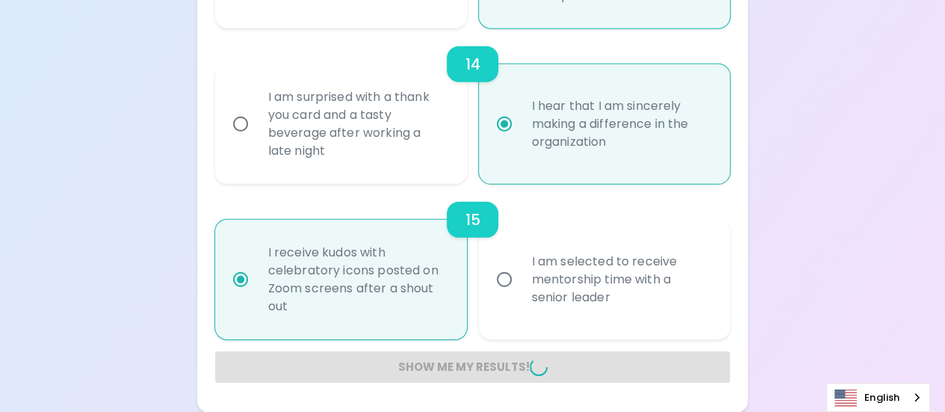
radio input "false"
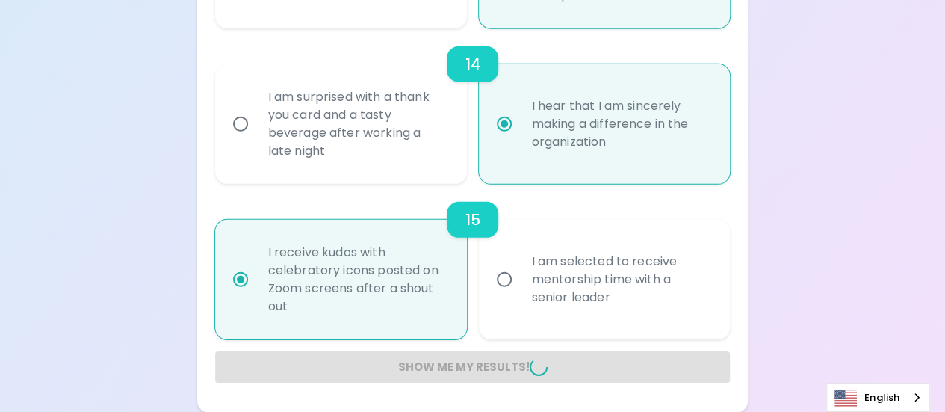
radio input "false"
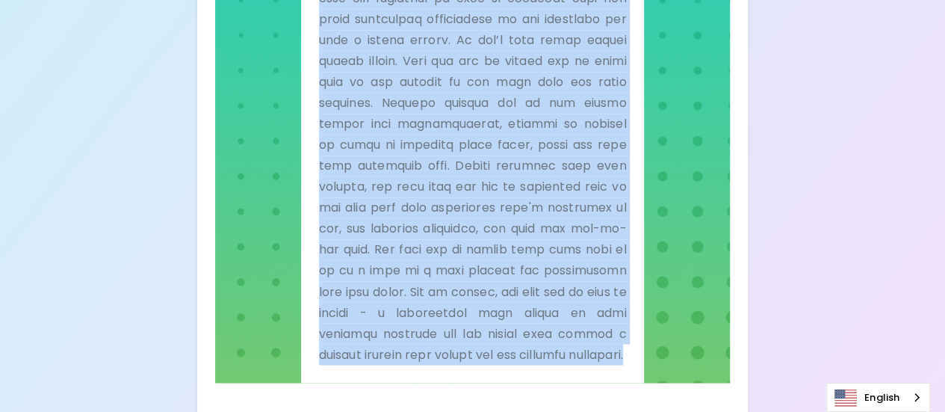
scroll to position [1191, 0]
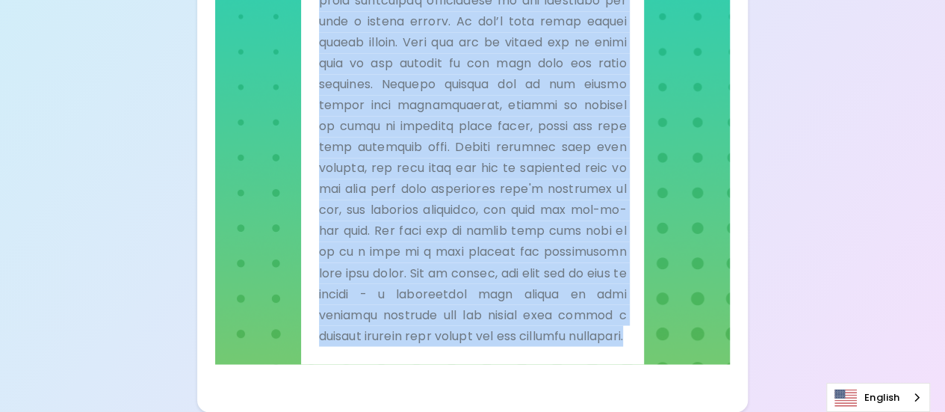
drag, startPoint x: 323, startPoint y: 133, endPoint x: 548, endPoint y: 345, distance: 309.7
click at [548, 345] on div "Connect With Me" at bounding box center [473, 95] width 308 height 500
copy div "Loremip Dolo Si Ame’co a “elitse doeius” te inci utla. Etdoloremagna aliqua en …"
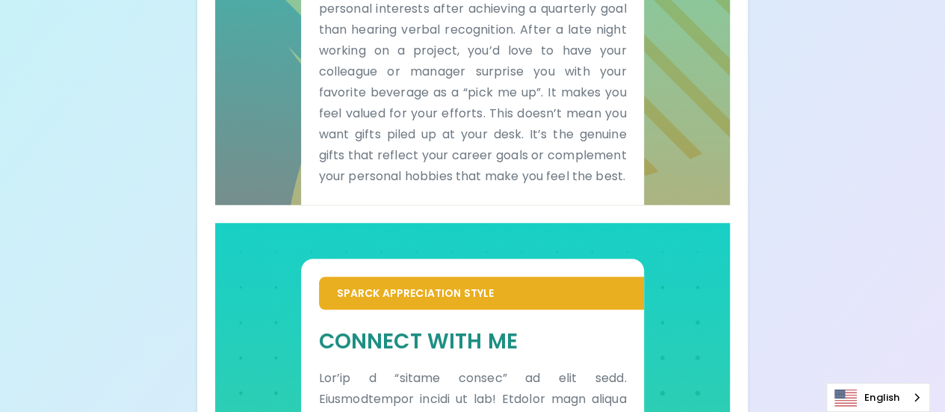
click at [778, 268] on div "Your Sparck Appreciation Style Results Check your email for the full results! D…" at bounding box center [472, 112] width 945 height 1561
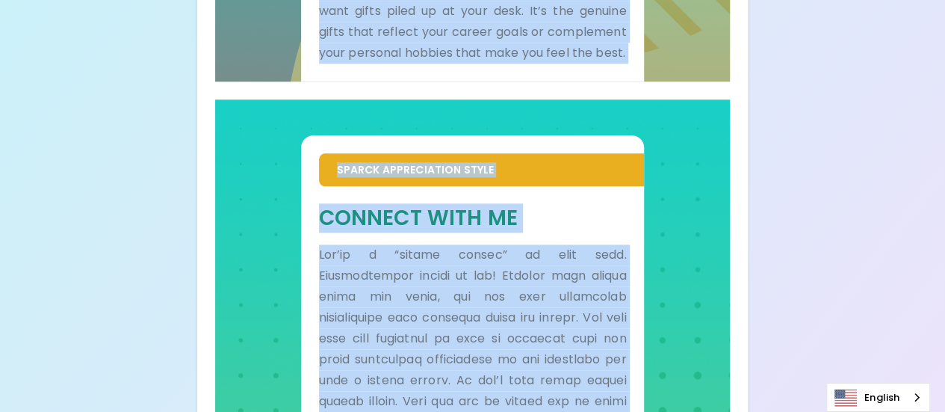
scroll to position [1024, 0]
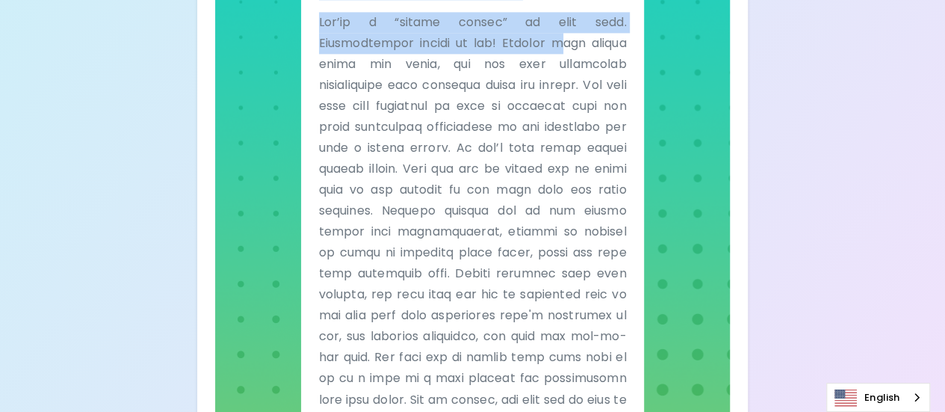
drag, startPoint x: 320, startPoint y: 189, endPoint x: 566, endPoint y: 62, distance: 277.3
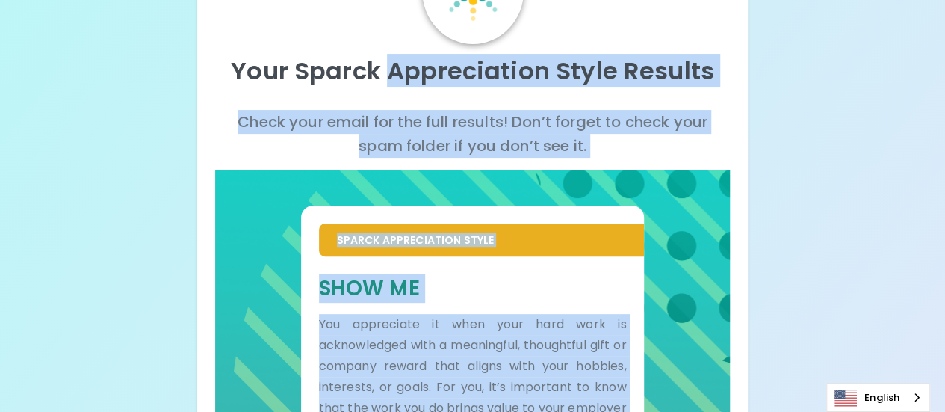
scroll to position [0, 0]
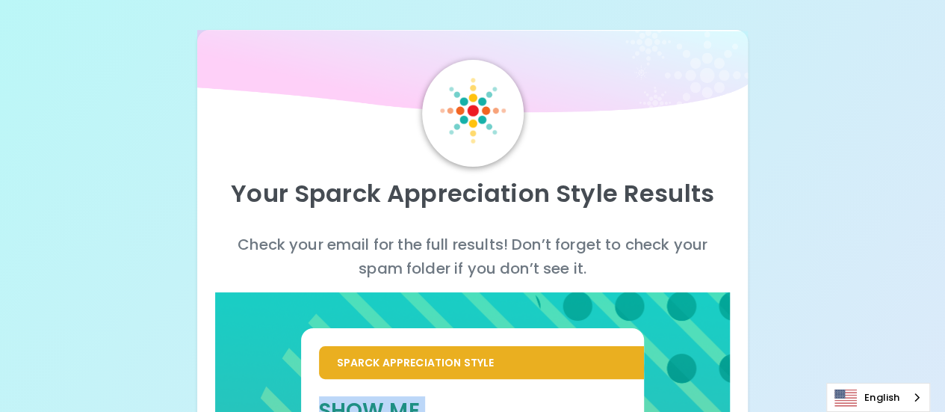
drag, startPoint x: 441, startPoint y: 377, endPoint x: 332, endPoint y: 392, distance: 110.1
copy div "Show Me You appreciate it when your hard work is acknowledged with a meaningful…"
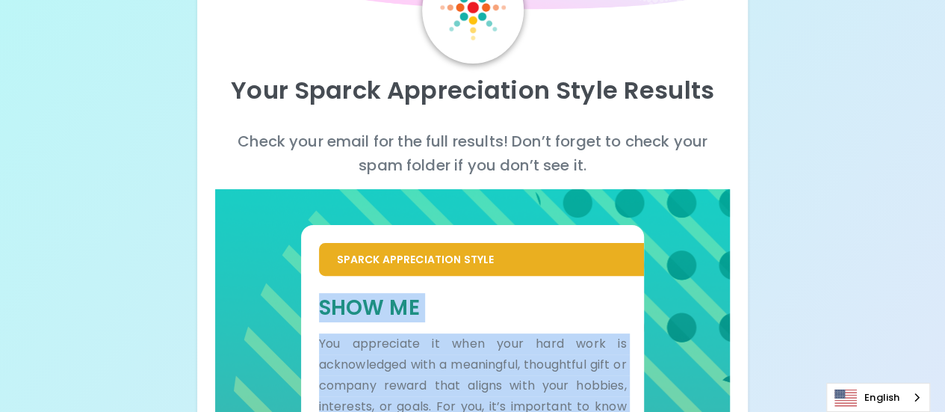
scroll to position [224, 0]
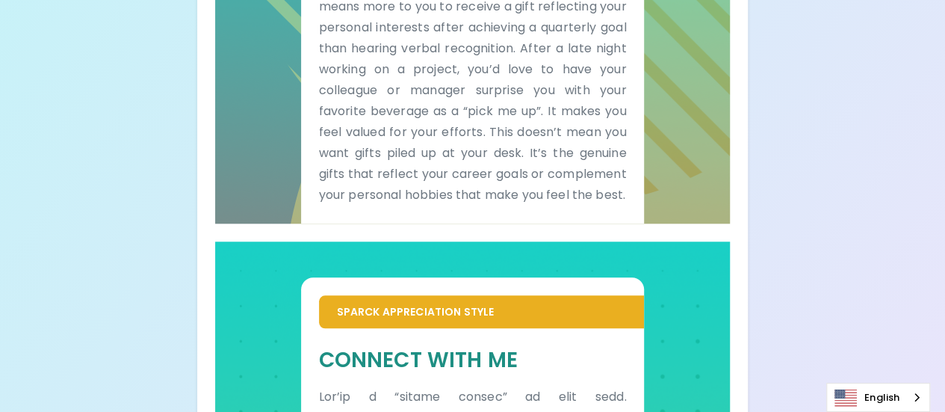
scroll to position [516, 0]
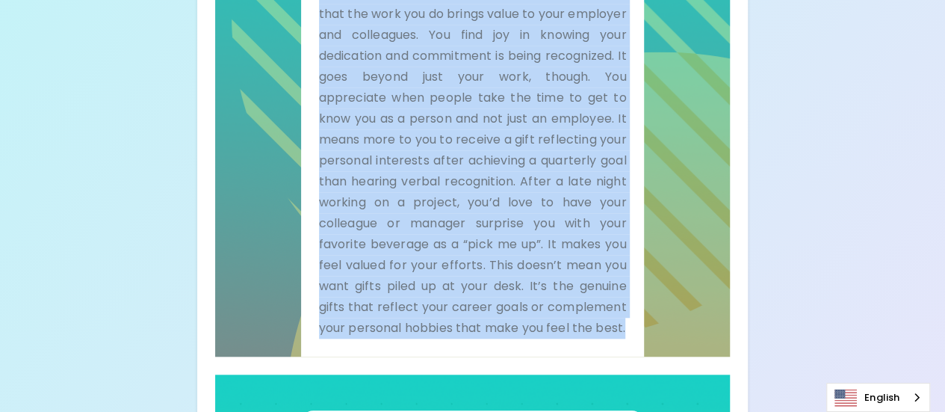
drag, startPoint x: 319, startPoint y: 222, endPoint x: 459, endPoint y: 356, distance: 194.5
click at [459, 338] on p "You appreciate it when your hard work is acknowledged with a meaningful, though…" at bounding box center [473, 129] width 308 height 418
copy p "You appreciate it when your hard work is acknowledged with a meaningful, though…"
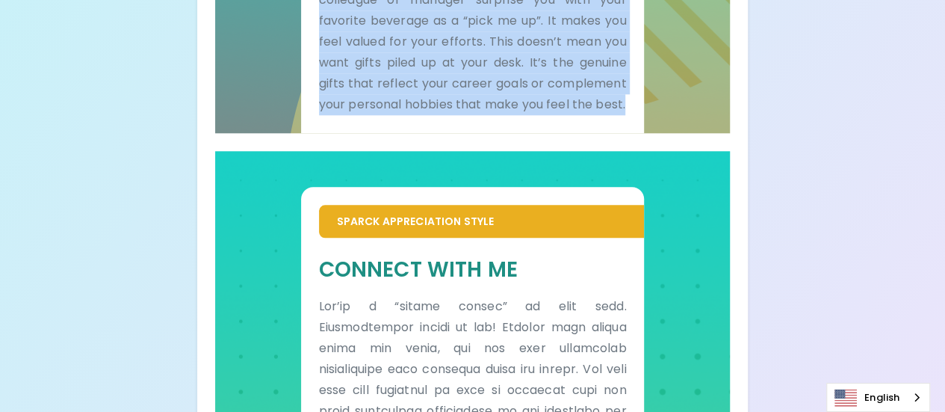
scroll to position [815, 0]
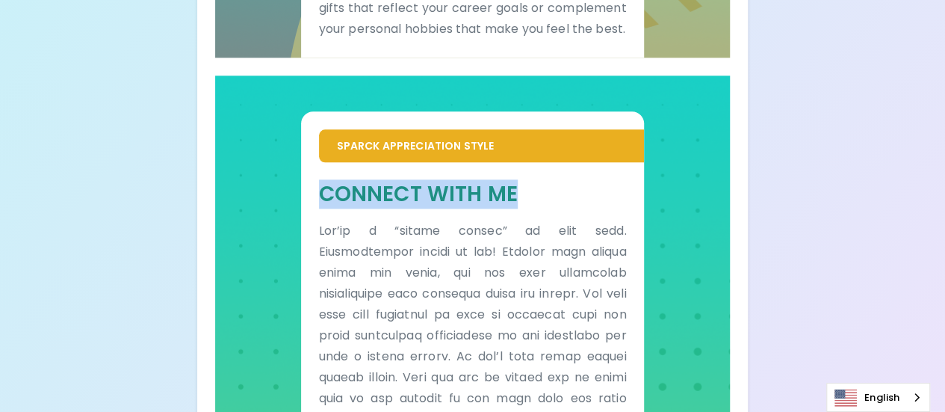
drag, startPoint x: 519, startPoint y: 214, endPoint x: 300, endPoint y: 220, distance: 219.0
copy h5 "Connect With Me"
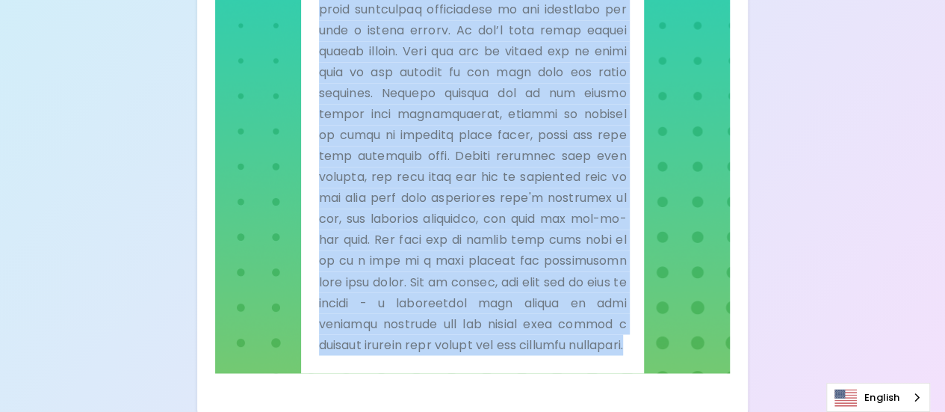
scroll to position [1191, 0]
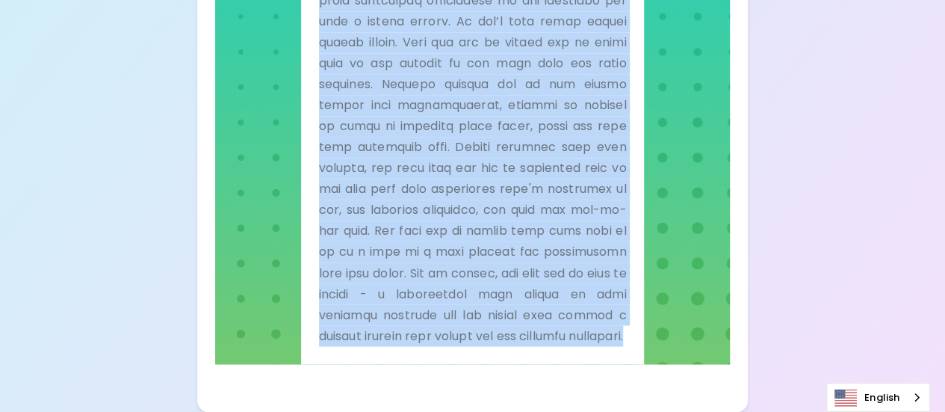
drag, startPoint x: 320, startPoint y: 107, endPoint x: 571, endPoint y: 343, distance: 344.6
click at [571, 343] on p at bounding box center [473, 116] width 308 height 460
copy p "Lor’ip d “sitame consec” ad elit sedd. Eiusmodtempor incidi ut lab! Etdolor mag…"
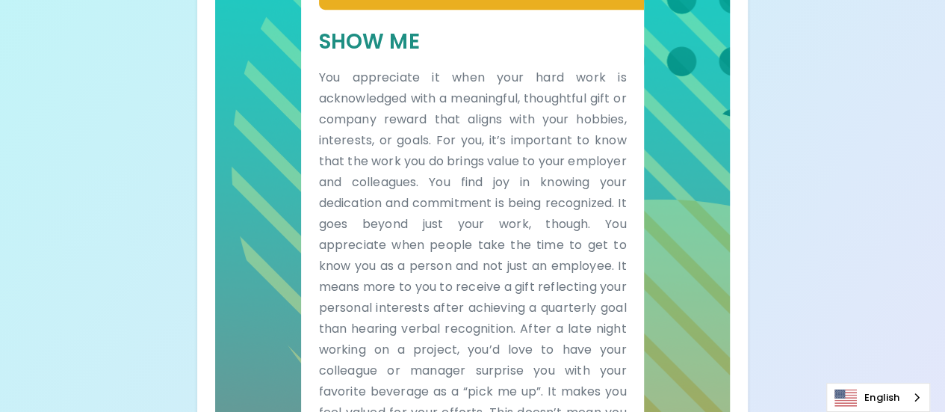
scroll to position [0, 0]
